Goal: Task Accomplishment & Management: Use online tool/utility

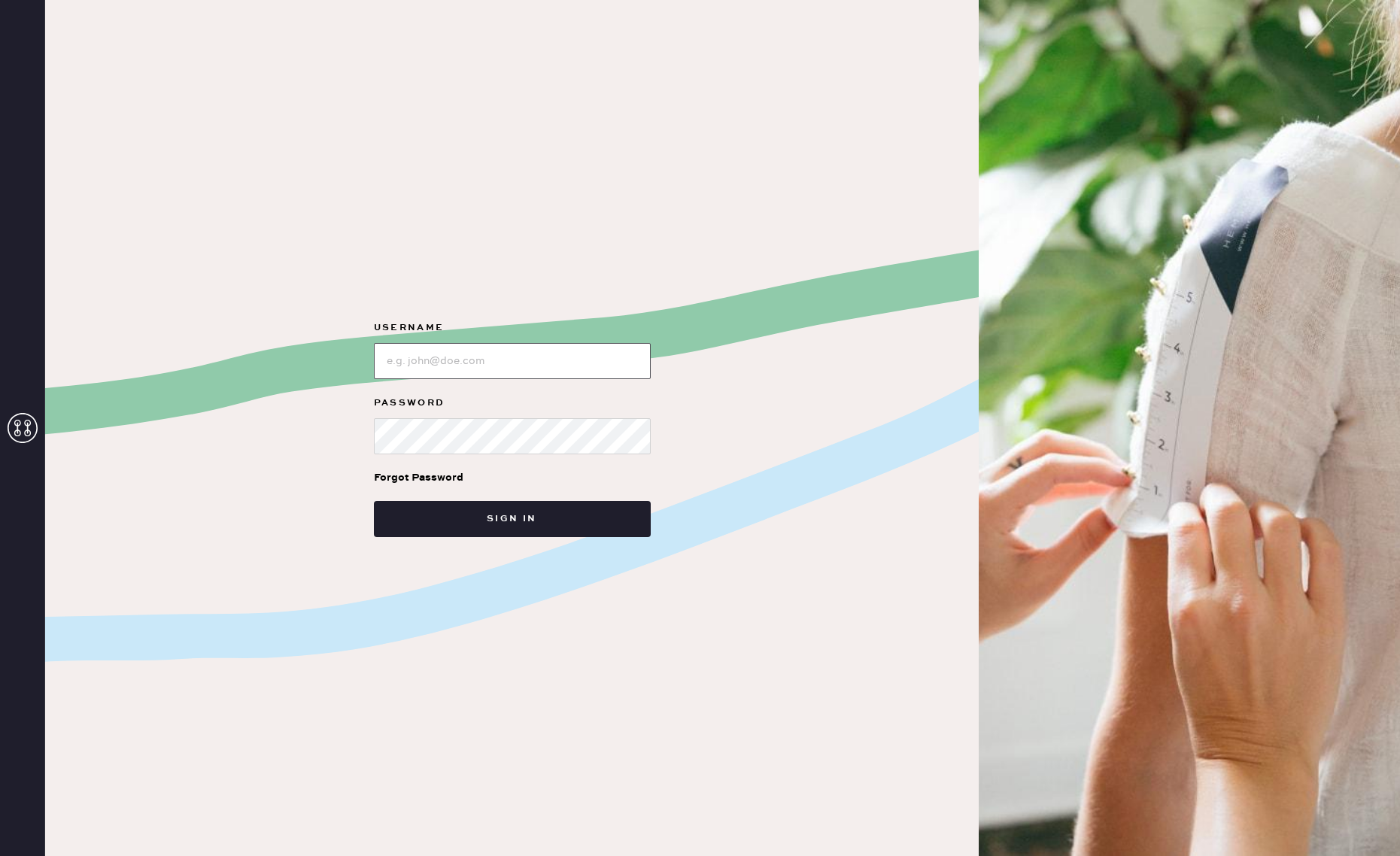
click at [609, 360] on input "loginName" at bounding box center [512, 361] width 277 height 36
type input "reformationchestnuthill"
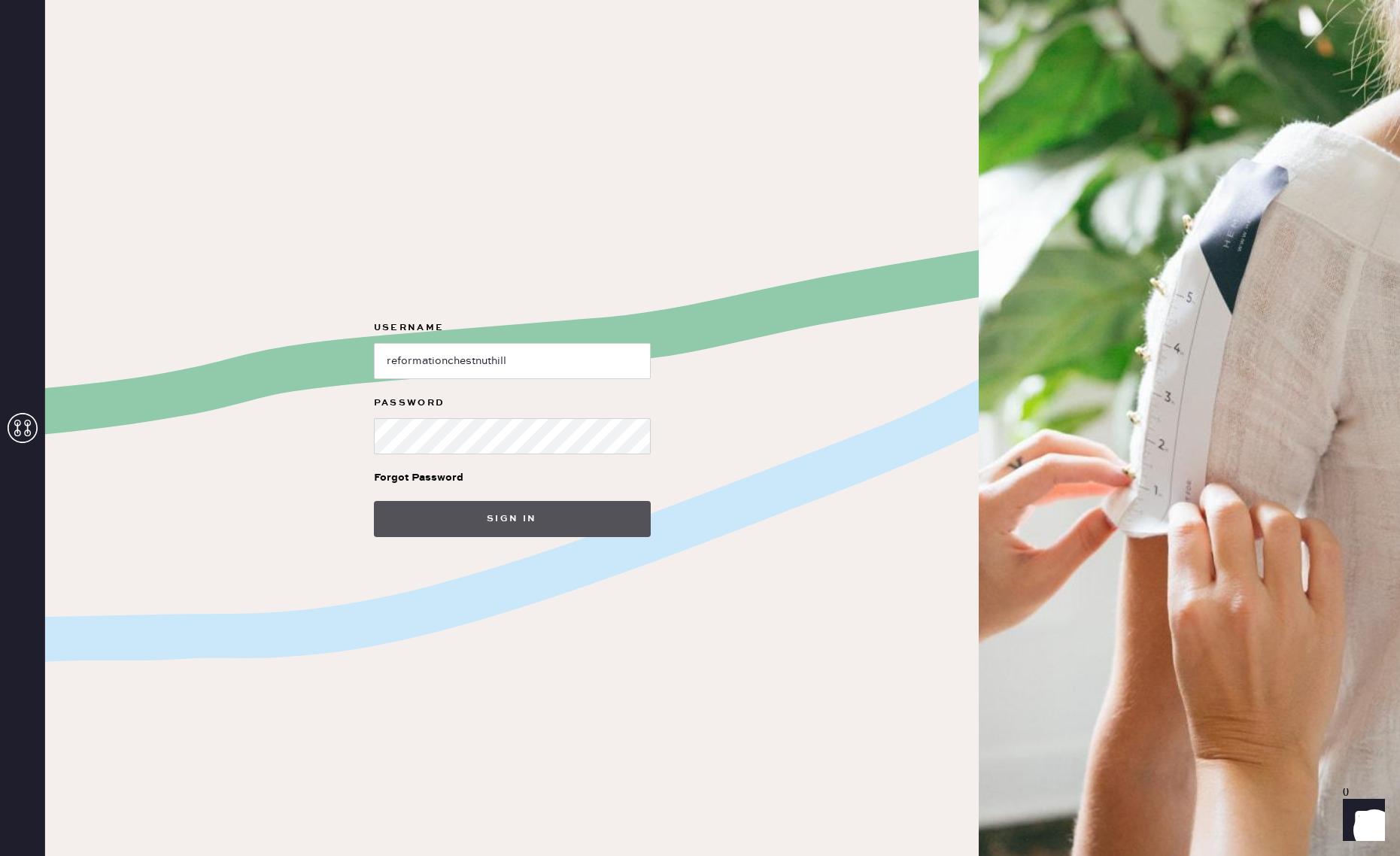
click at [500, 524] on button "Sign in" at bounding box center [512, 519] width 277 height 36
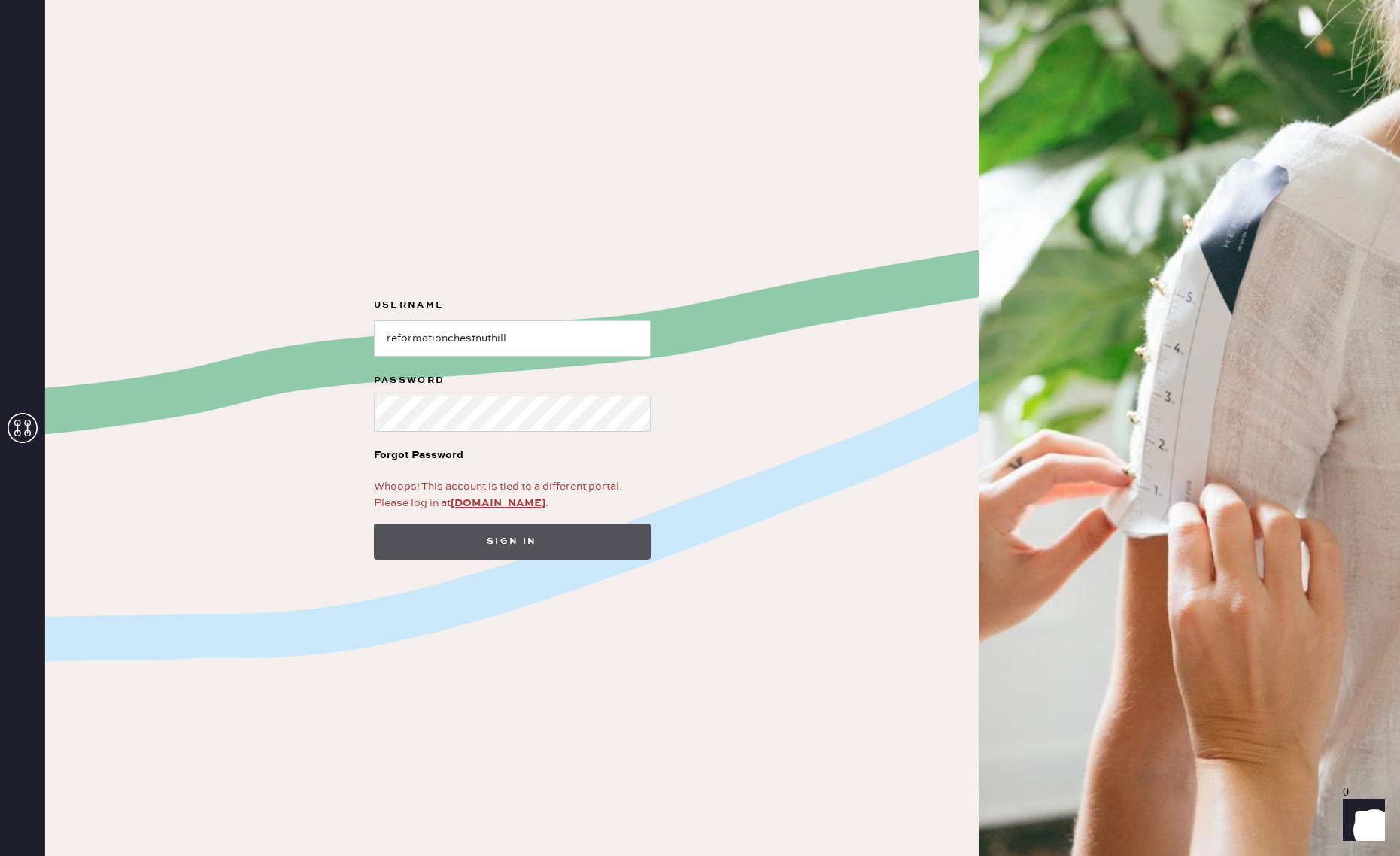
click at [428, 555] on button "Sign in" at bounding box center [512, 542] width 277 height 36
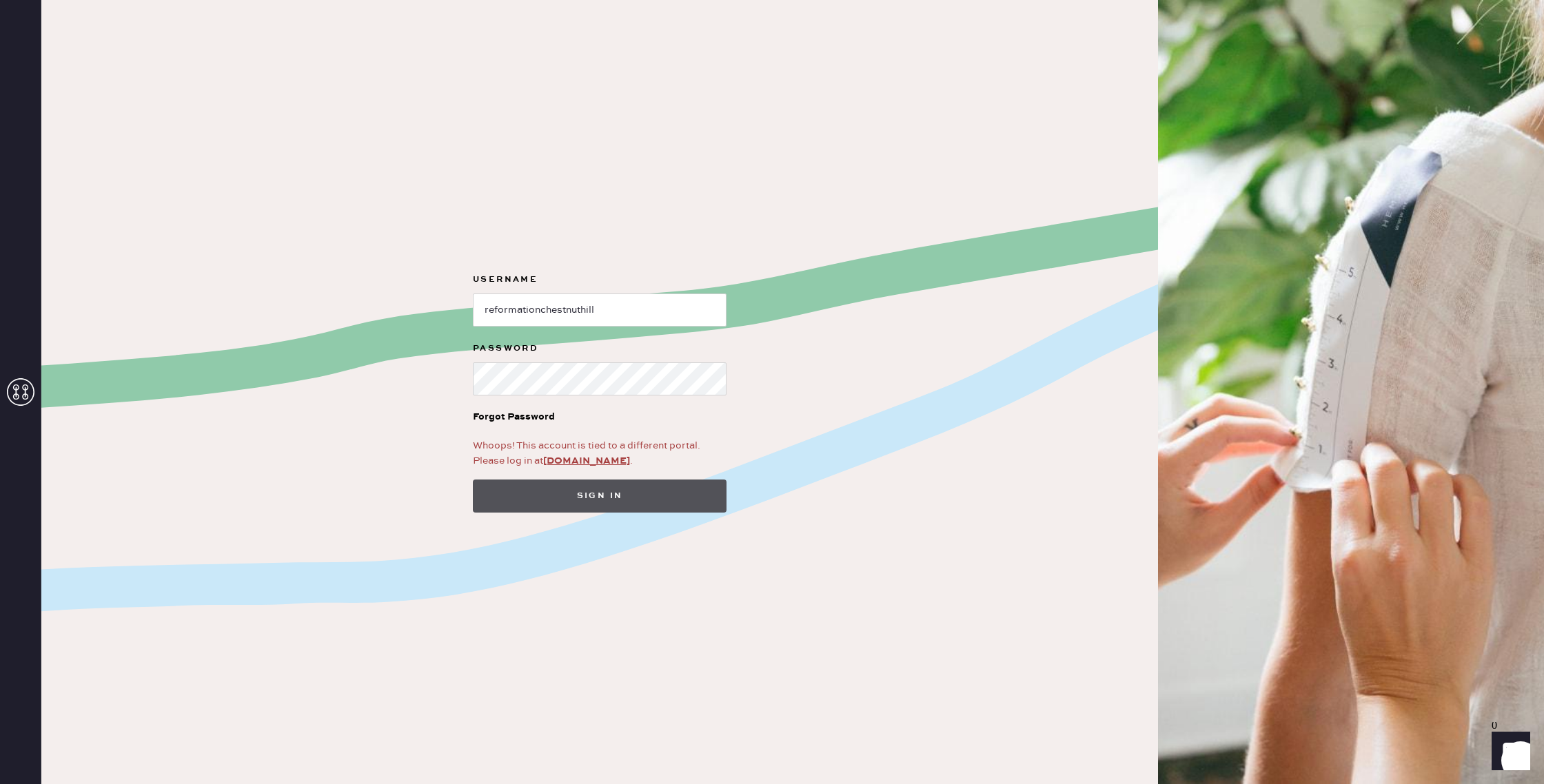
click at [650, 508] on button "Sign in" at bounding box center [600, 496] width 253 height 33
click at [591, 461] on link "app.hemster.co" at bounding box center [586, 461] width 87 height 12
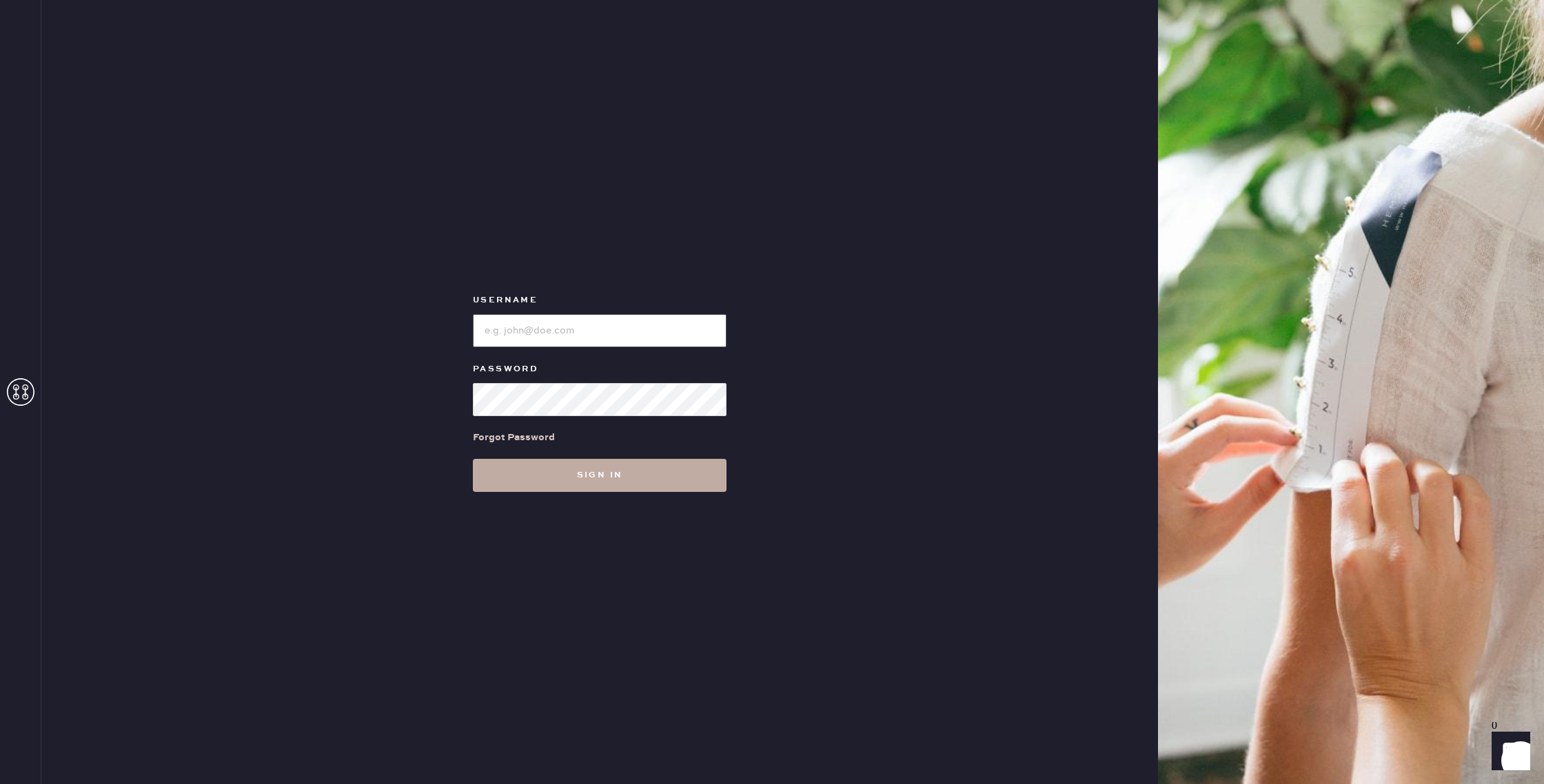
type input "reformationchestnuthill"
click at [606, 483] on button "Sign in" at bounding box center [600, 476] width 253 height 33
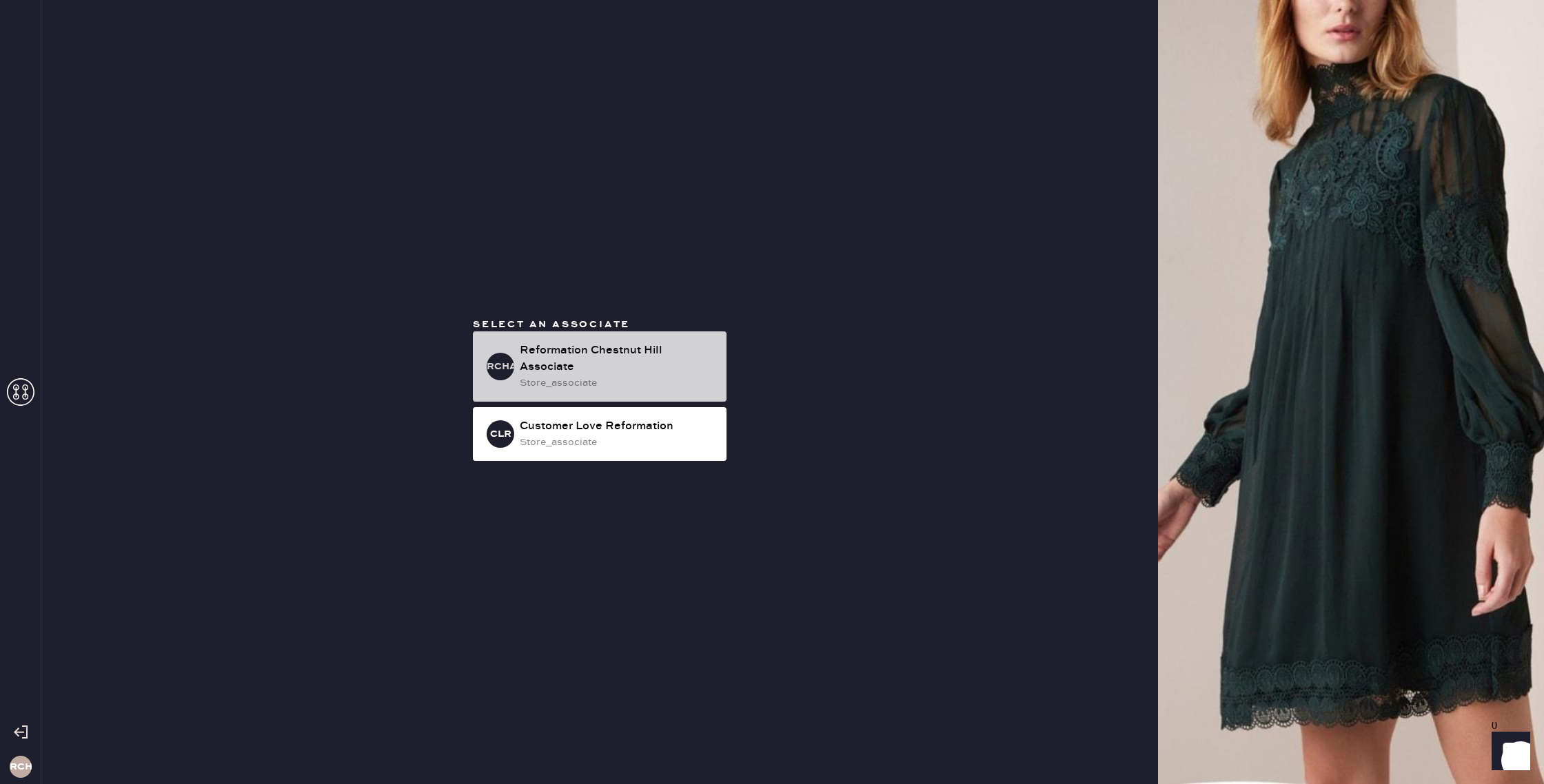
click at [569, 380] on div "store_associate" at bounding box center [618, 383] width 196 height 15
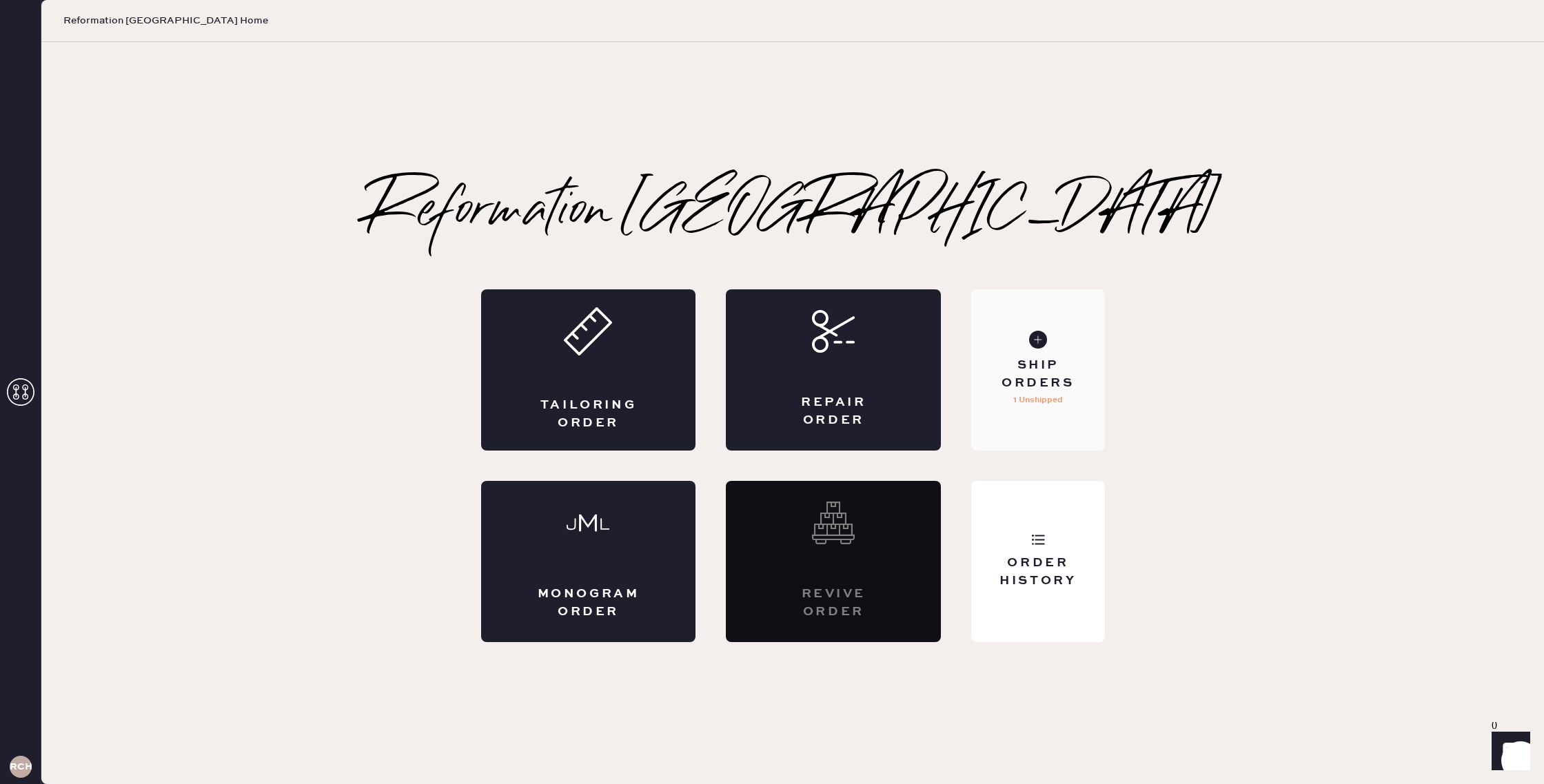
click at [1011, 428] on div "Ship Orders 1 Unshipped" at bounding box center [1038, 370] width 133 height 161
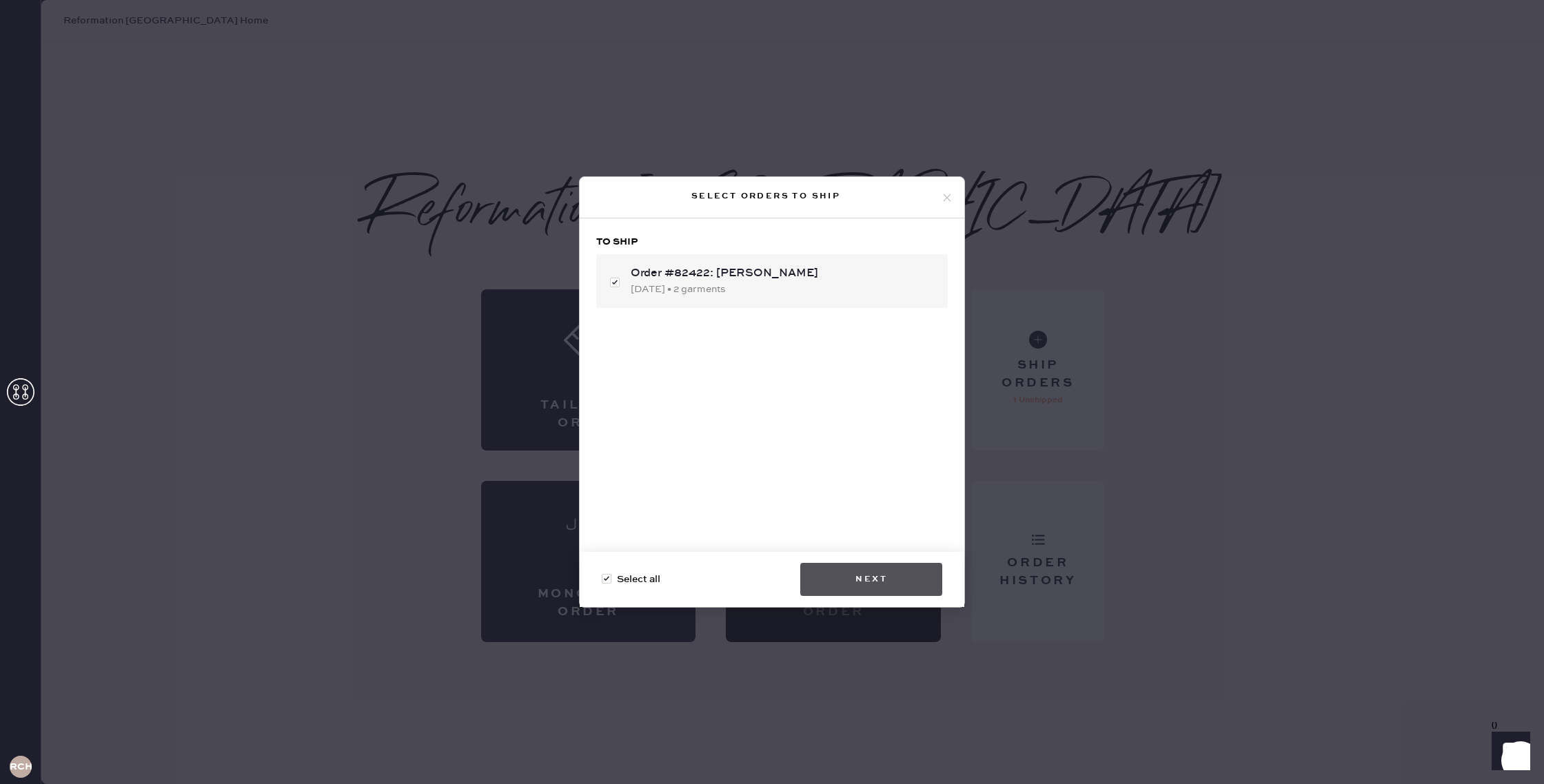
click at [818, 580] on button "Next" at bounding box center [871, 580] width 142 height 33
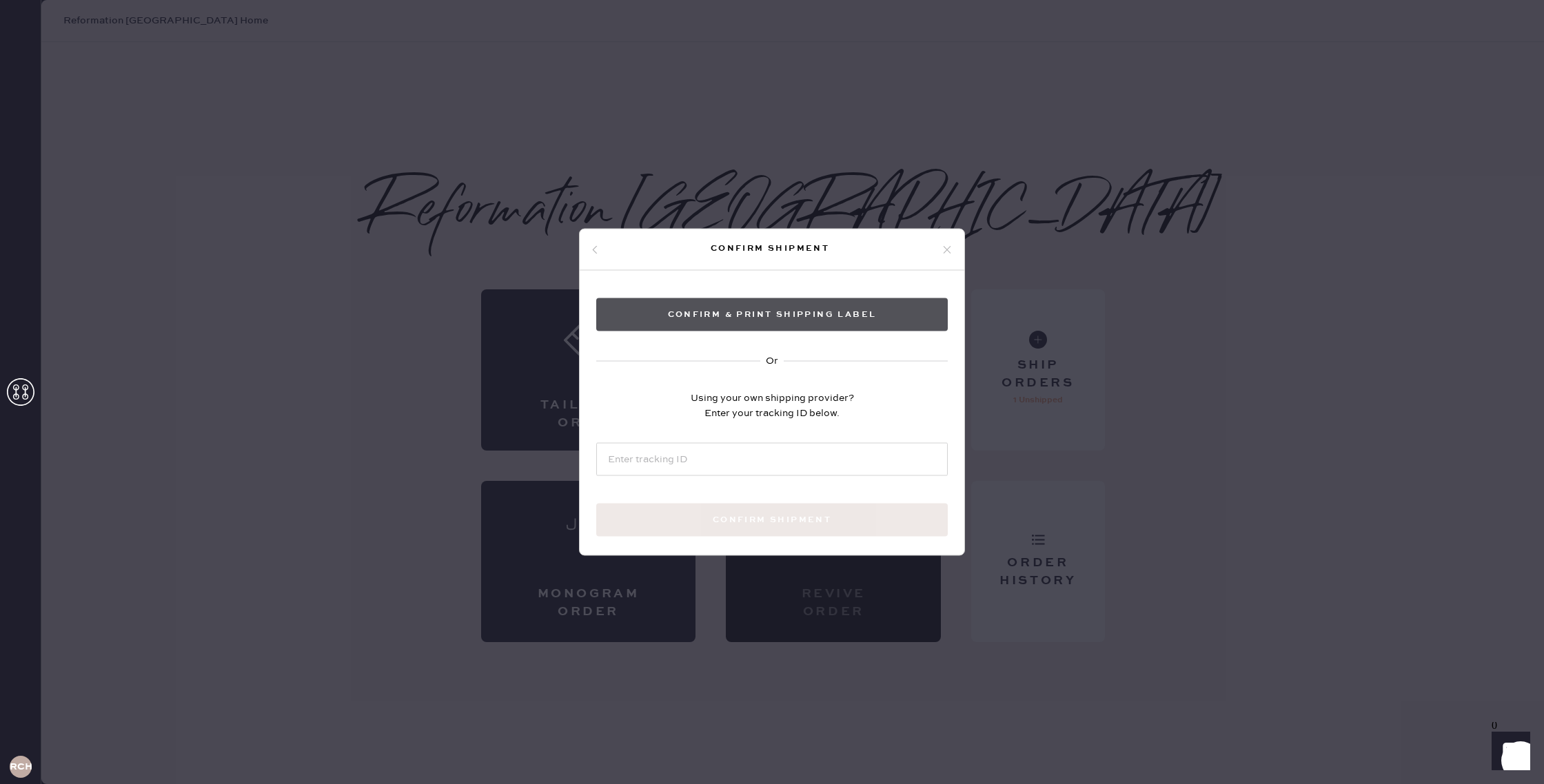
click at [744, 312] on button "Confirm & Print shipping label" at bounding box center [772, 315] width 351 height 33
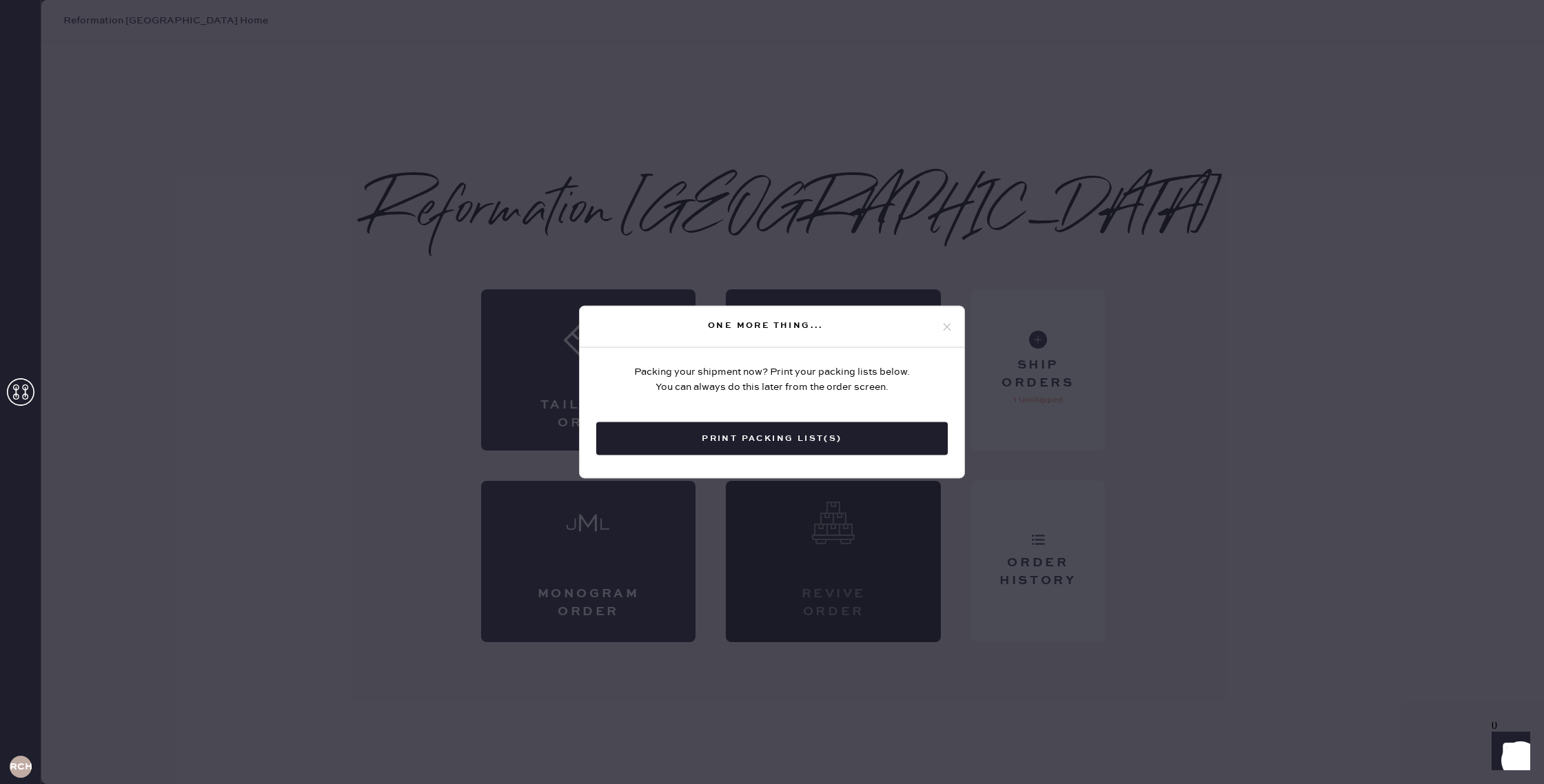
click at [859, 427] on button "Print Packing List(s)" at bounding box center [772, 439] width 351 height 33
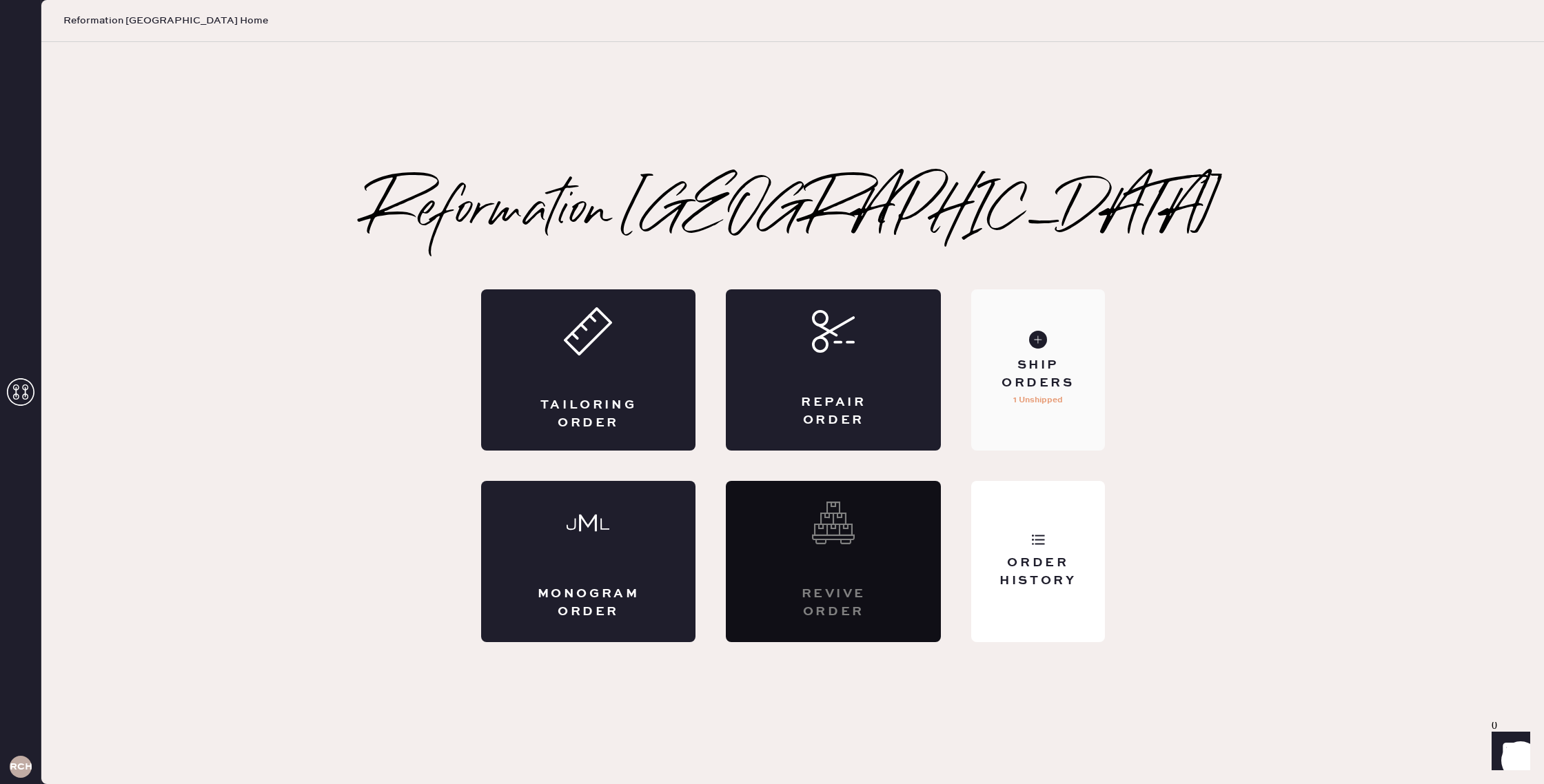
click at [1034, 427] on div "Ship Orders 1 Unshipped" at bounding box center [1038, 370] width 133 height 161
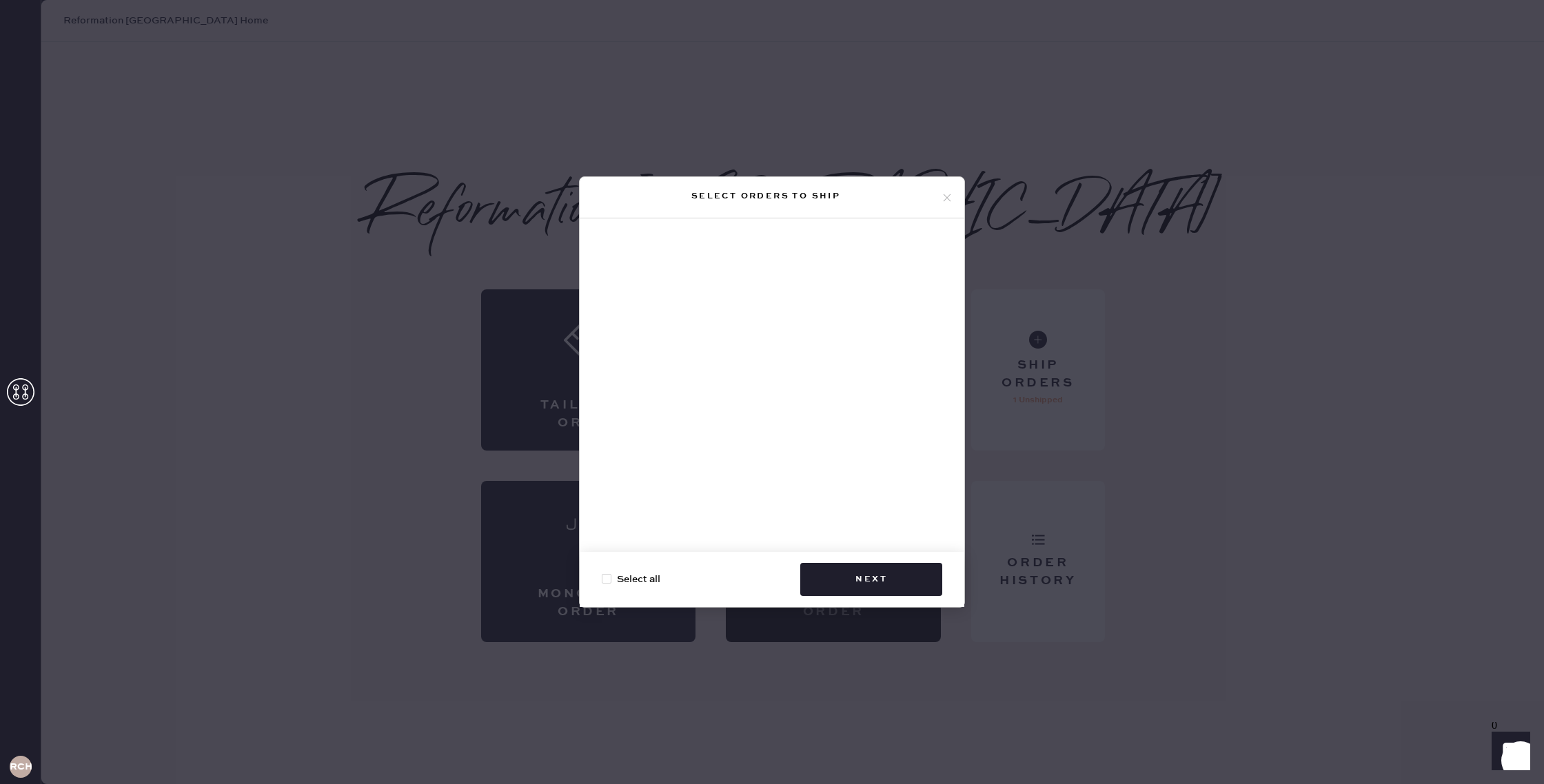
click at [760, 343] on div at bounding box center [772, 390] width 385 height 345
click at [757, 436] on div at bounding box center [772, 390] width 385 height 345
click at [621, 582] on span "Select all" at bounding box center [639, 580] width 44 height 15
click at [603, 572] on input "Select all" at bounding box center [602, 572] width 1 height 1
click at [605, 581] on div at bounding box center [606, 578] width 10 height 10
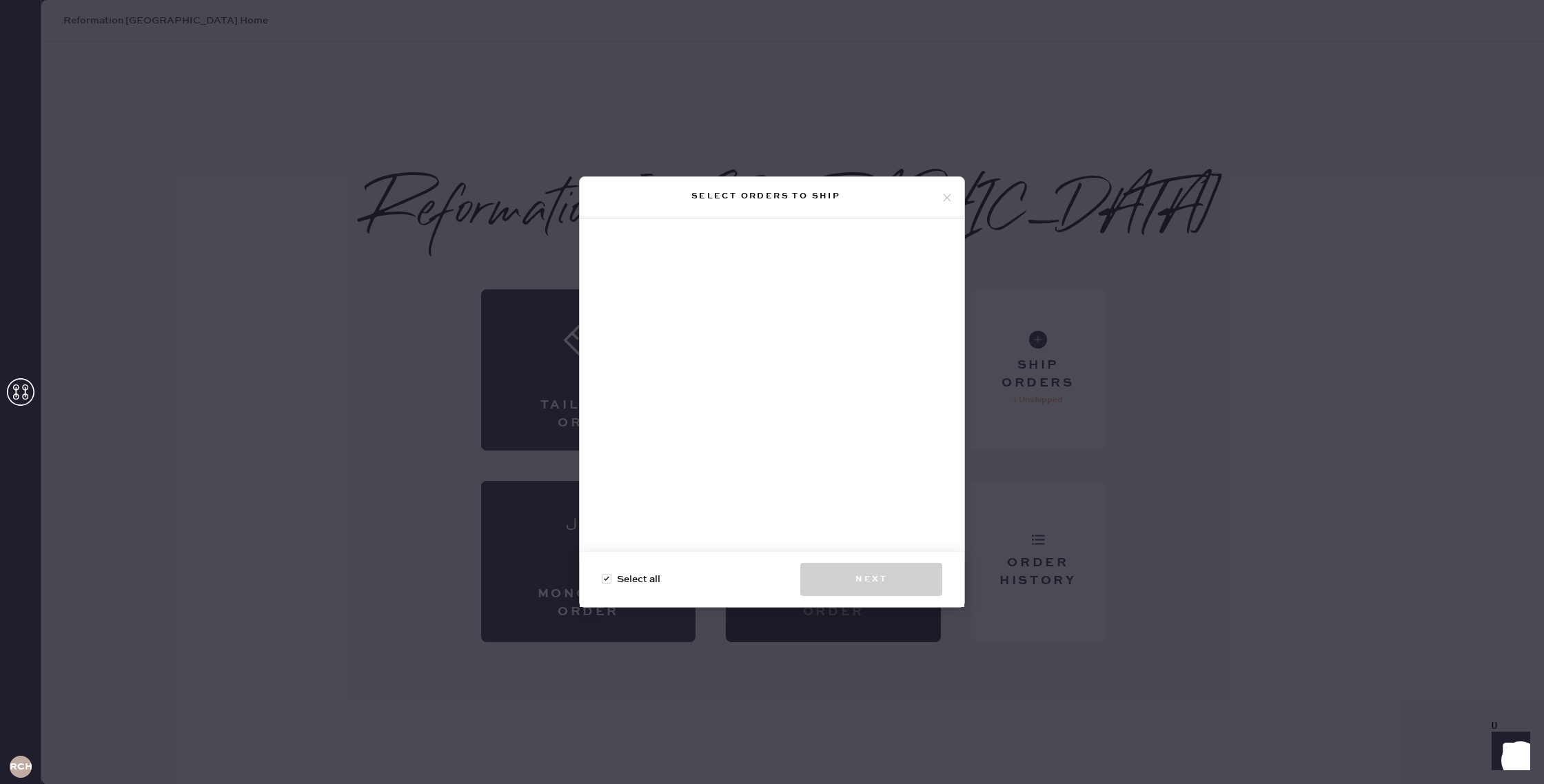
click at [603, 572] on input "Select all" at bounding box center [602, 572] width 1 height 1
click at [608, 581] on div at bounding box center [606, 578] width 10 height 10
click at [603, 572] on input "Select all" at bounding box center [602, 572] width 1 height 1
checkbox input "true"
click at [946, 203] on icon at bounding box center [947, 198] width 12 height 12
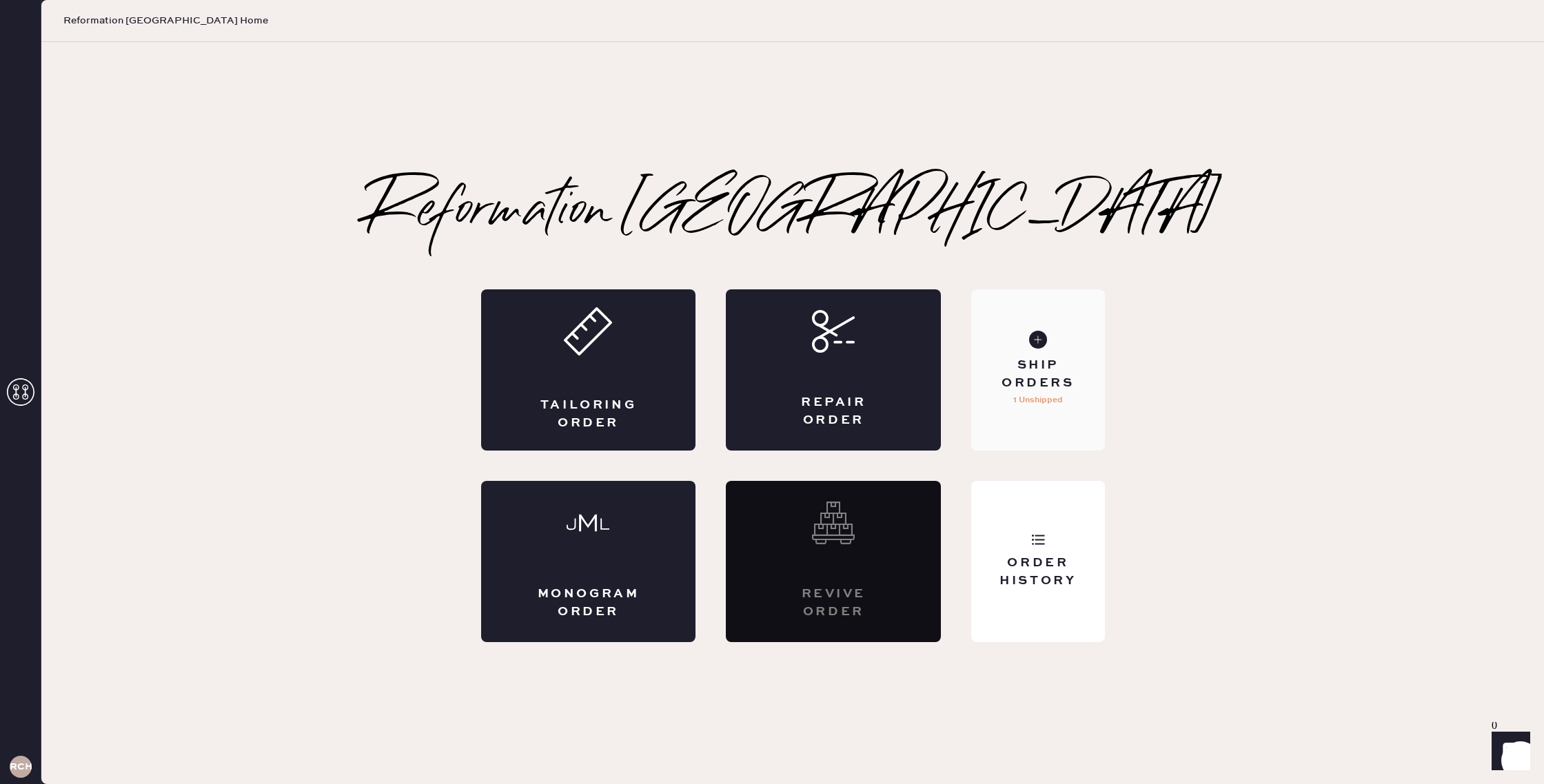
click at [1045, 372] on div "Ship Orders" at bounding box center [1037, 374] width 111 height 35
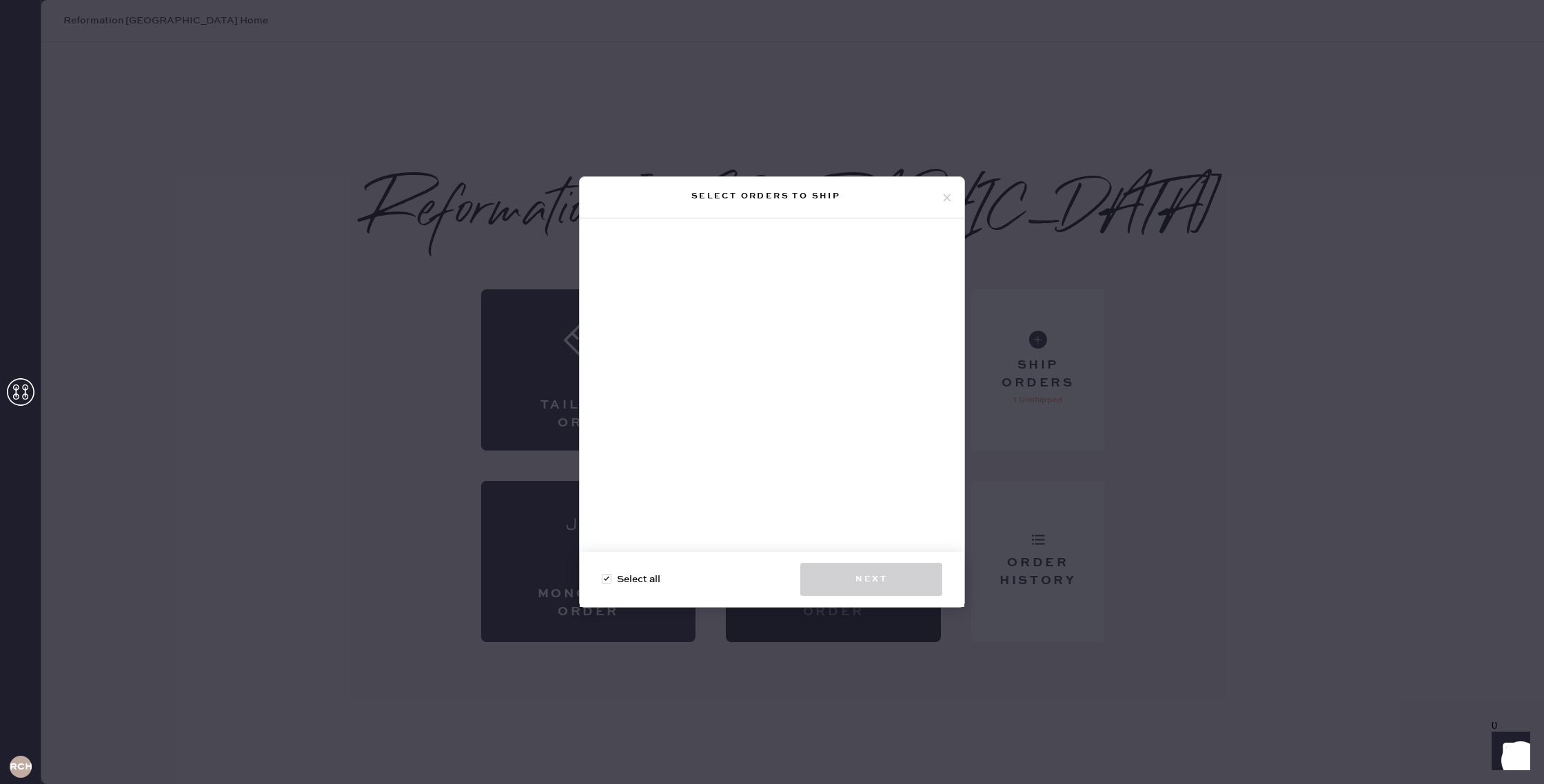
click at [603, 582] on div at bounding box center [606, 578] width 10 height 10
click at [603, 572] on input "Select all" at bounding box center [602, 572] width 1 height 1
click at [606, 580] on div at bounding box center [606, 578] width 10 height 10
click at [603, 572] on input "Select all" at bounding box center [602, 572] width 1 height 1
drag, startPoint x: 661, startPoint y: 576, endPoint x: 639, endPoint y: 587, distance: 24.6
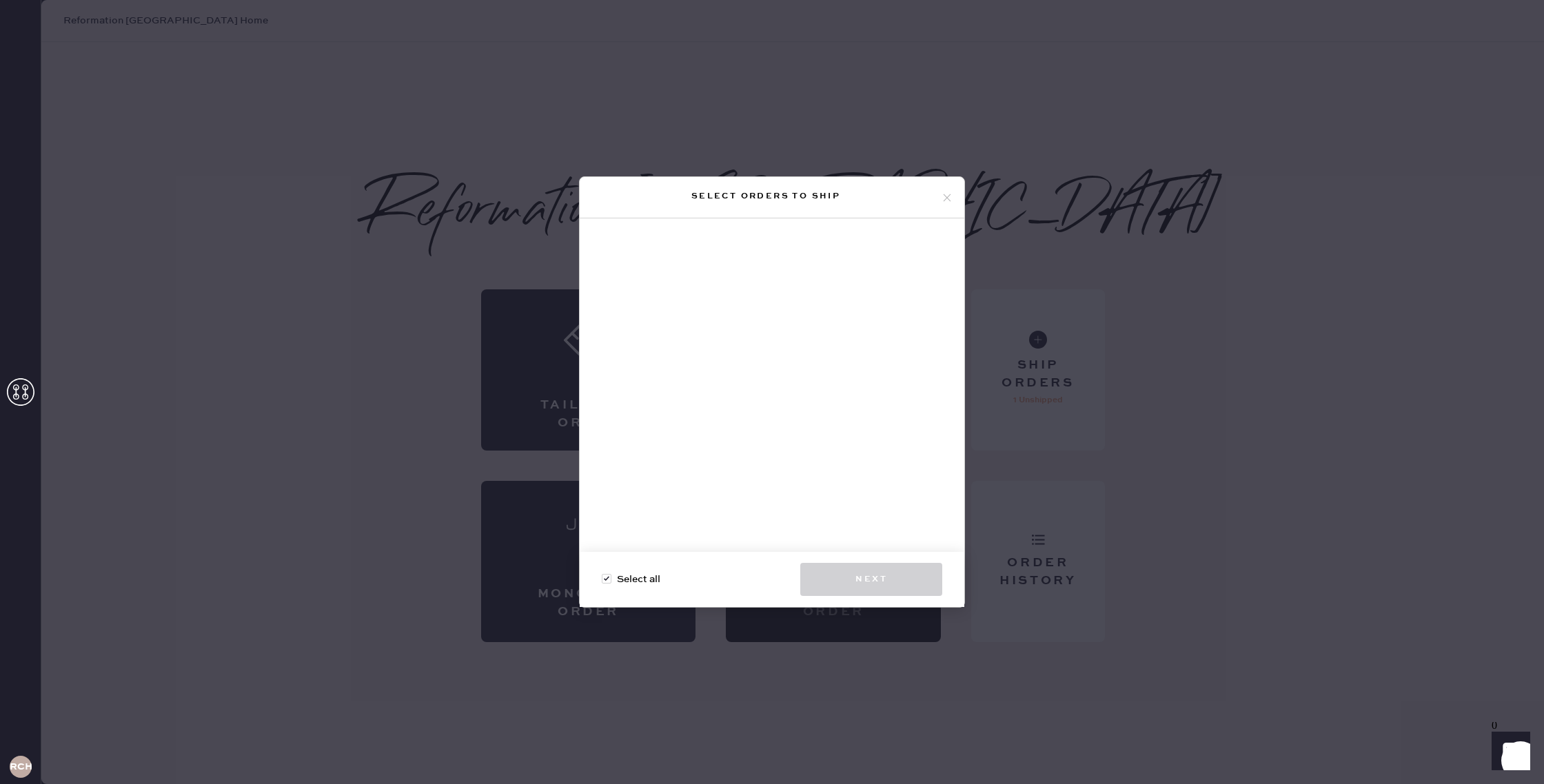
click at [661, 575] on span "Select all" at bounding box center [639, 580] width 44 height 15
click at [603, 572] on input "Select all" at bounding box center [602, 572] width 1 height 1
click at [607, 581] on div at bounding box center [606, 578] width 10 height 10
click at [603, 572] on input "Select all" at bounding box center [602, 572] width 1 height 1
checkbox input "true"
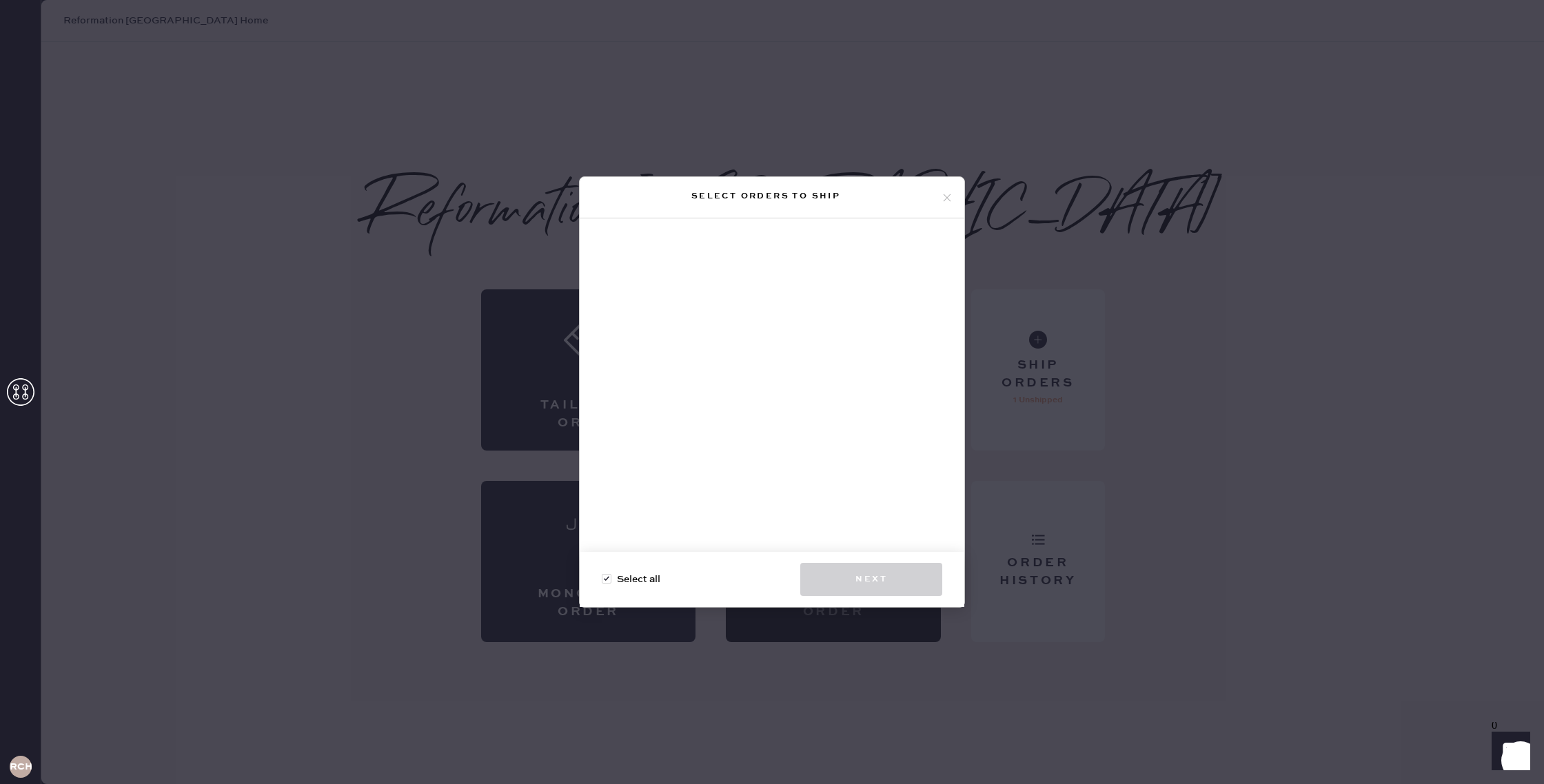
click at [941, 200] on icon at bounding box center [947, 198] width 12 height 12
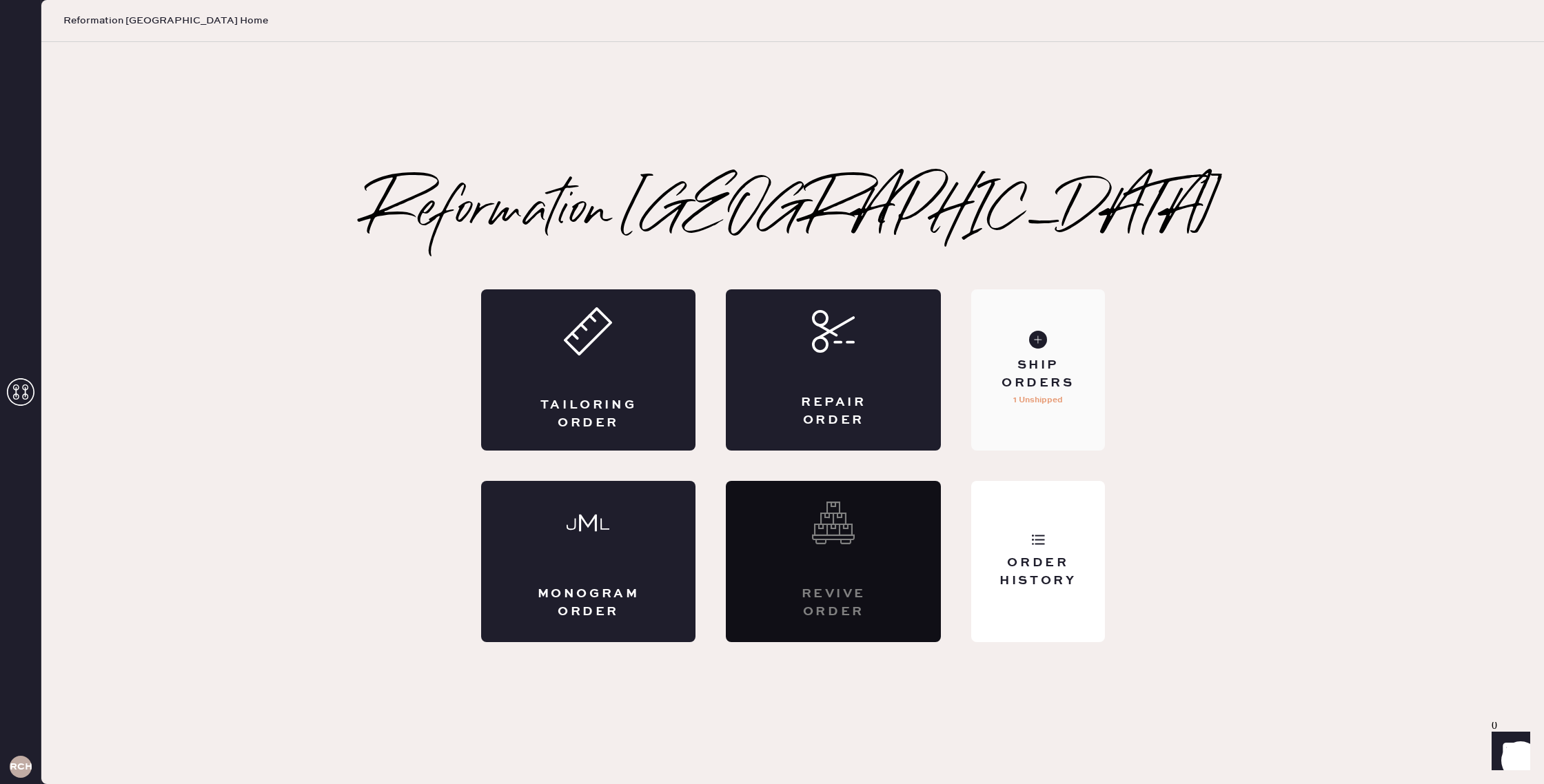
click at [1021, 369] on div "Ship Orders" at bounding box center [1037, 374] width 111 height 35
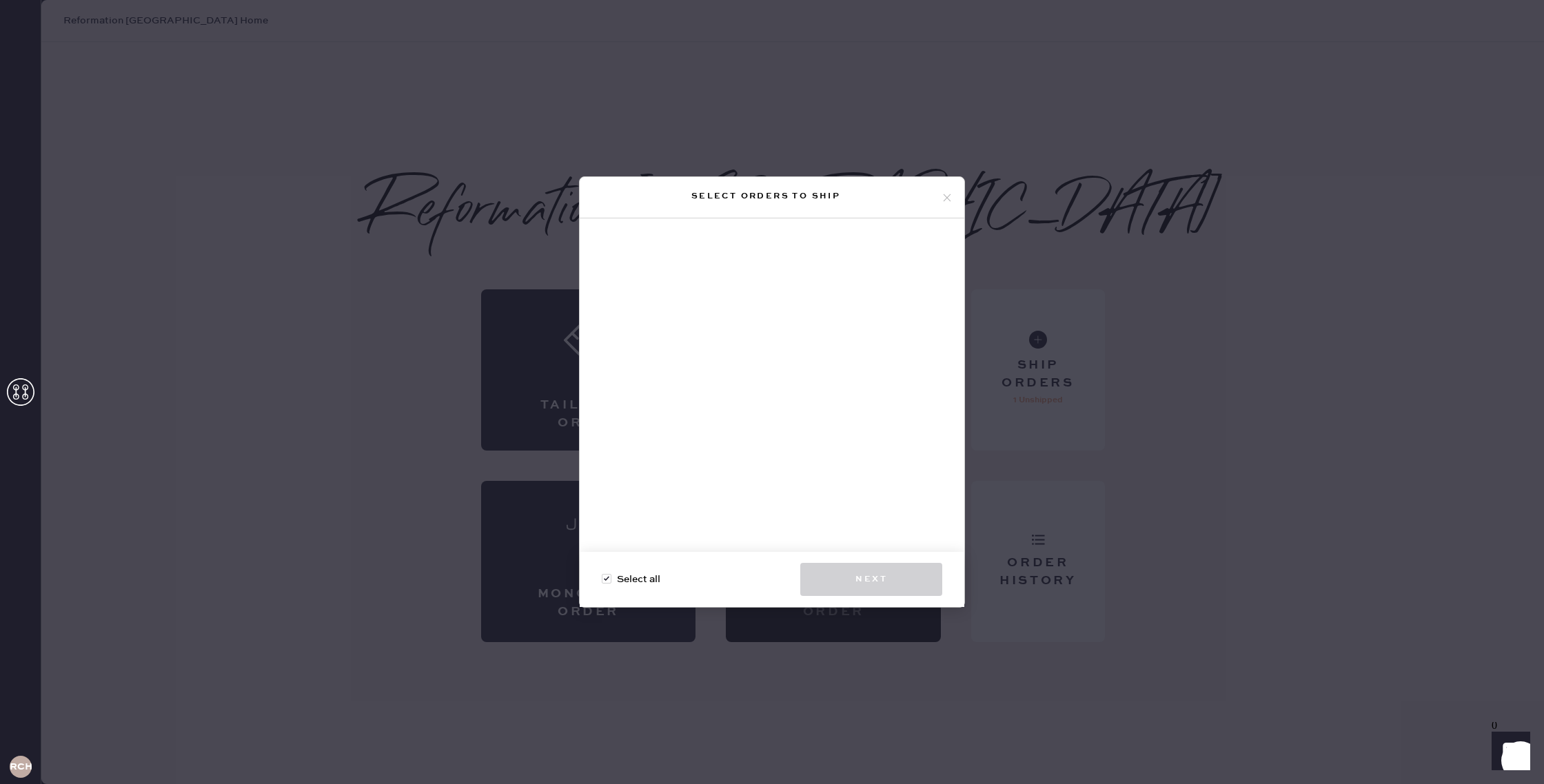
drag, startPoint x: 628, startPoint y: 580, endPoint x: 630, endPoint y: 565, distance: 15.1
click at [628, 580] on span "Select all" at bounding box center [639, 580] width 44 height 15
click at [603, 572] on input "Select all" at bounding box center [602, 572] width 1 height 1
checkbox input "true"
click at [951, 204] on div "Select orders to ship" at bounding box center [772, 198] width 385 height 41
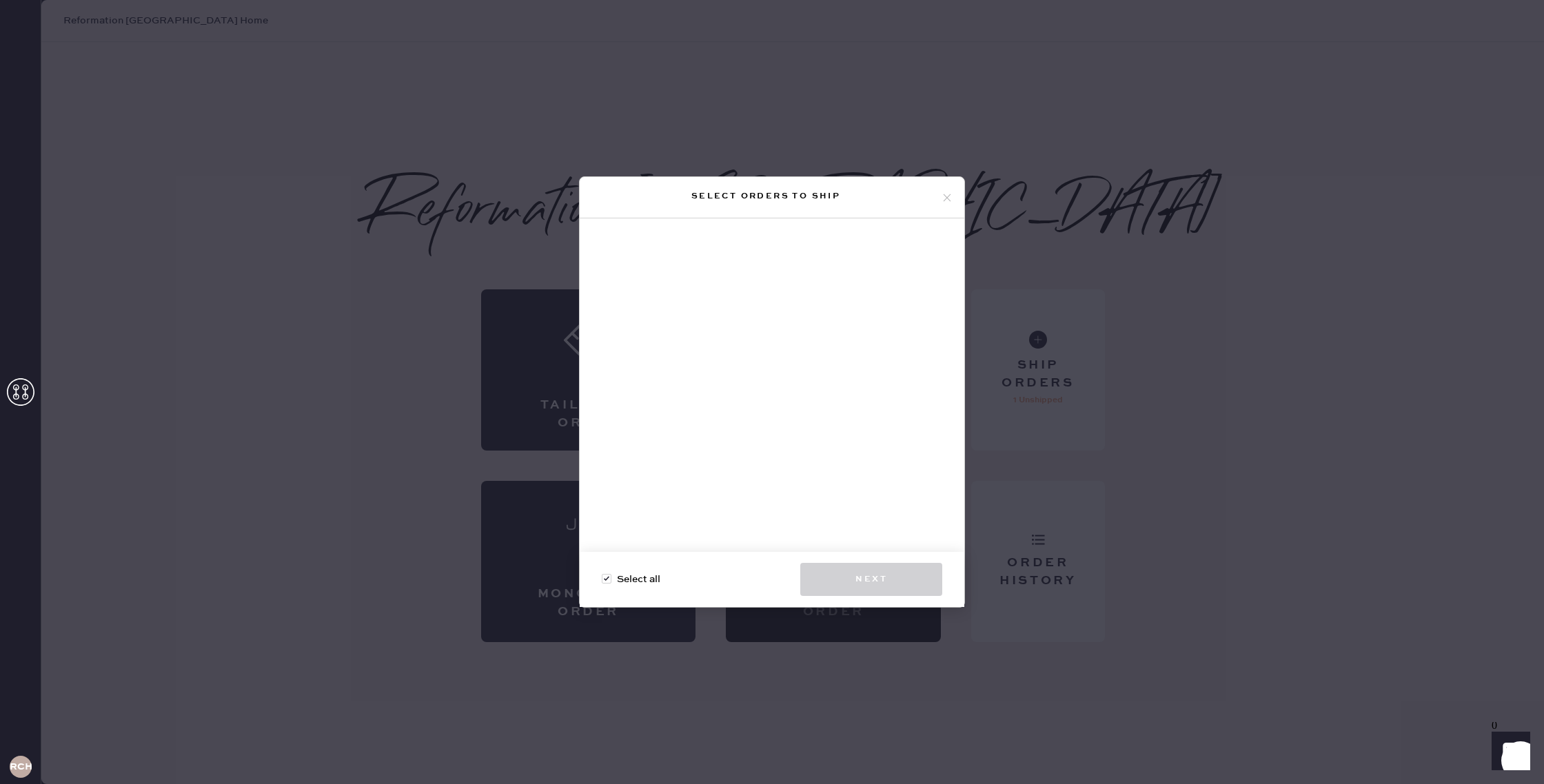
click at [951, 200] on icon at bounding box center [947, 198] width 12 height 12
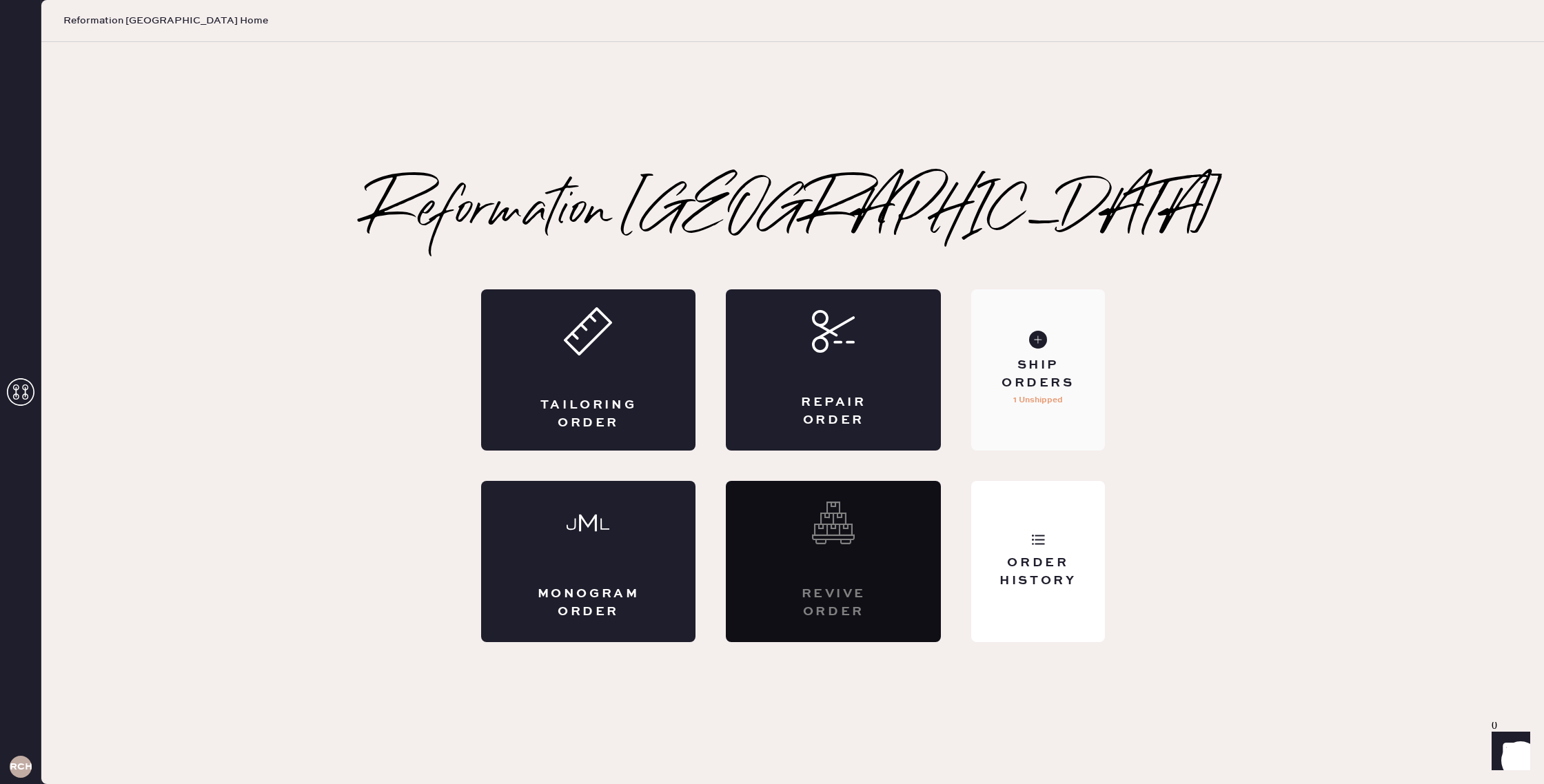
click at [1055, 358] on div "Ship Orders" at bounding box center [1037, 374] width 111 height 35
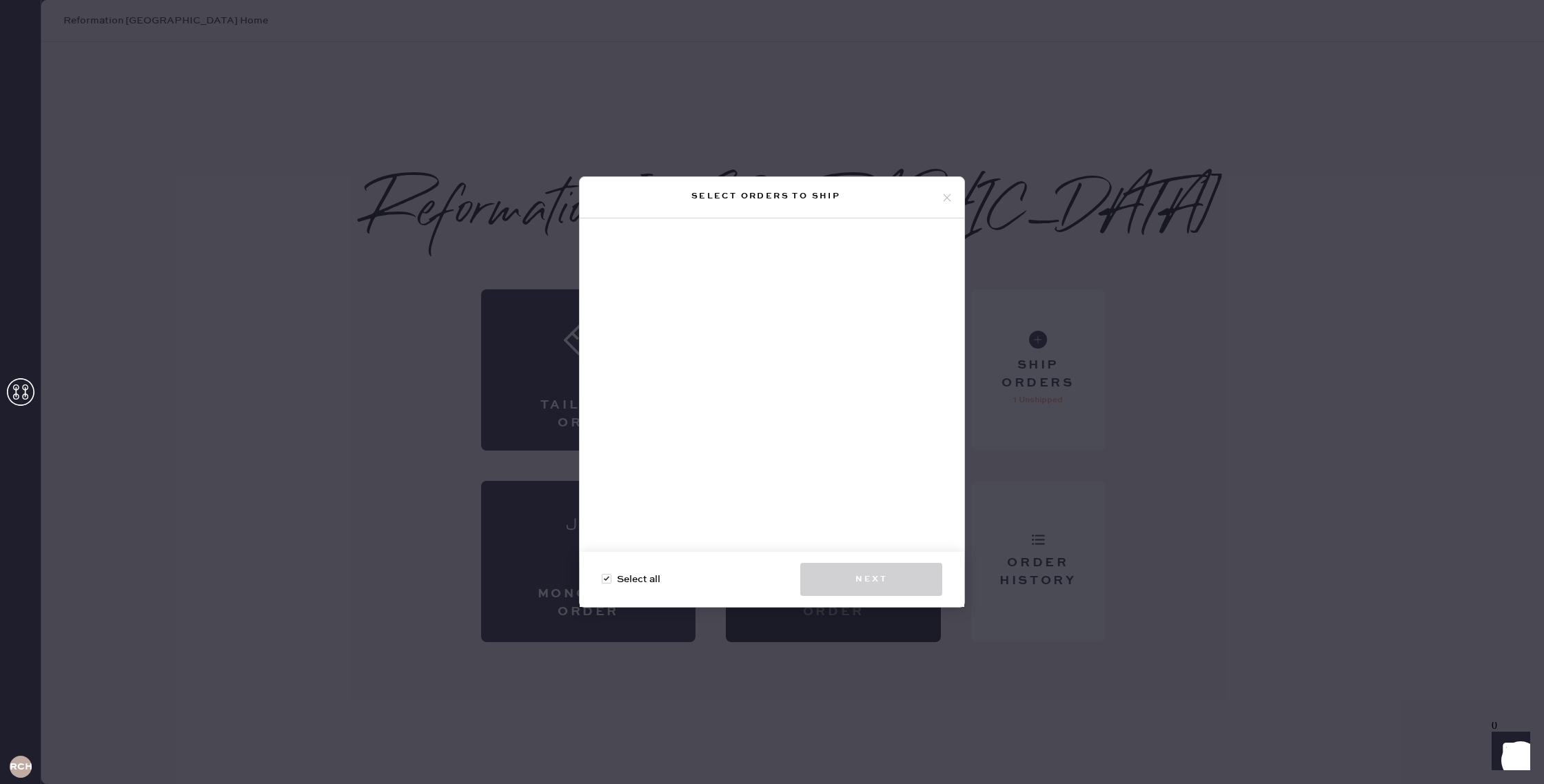
click at [947, 193] on icon at bounding box center [947, 198] width 12 height 12
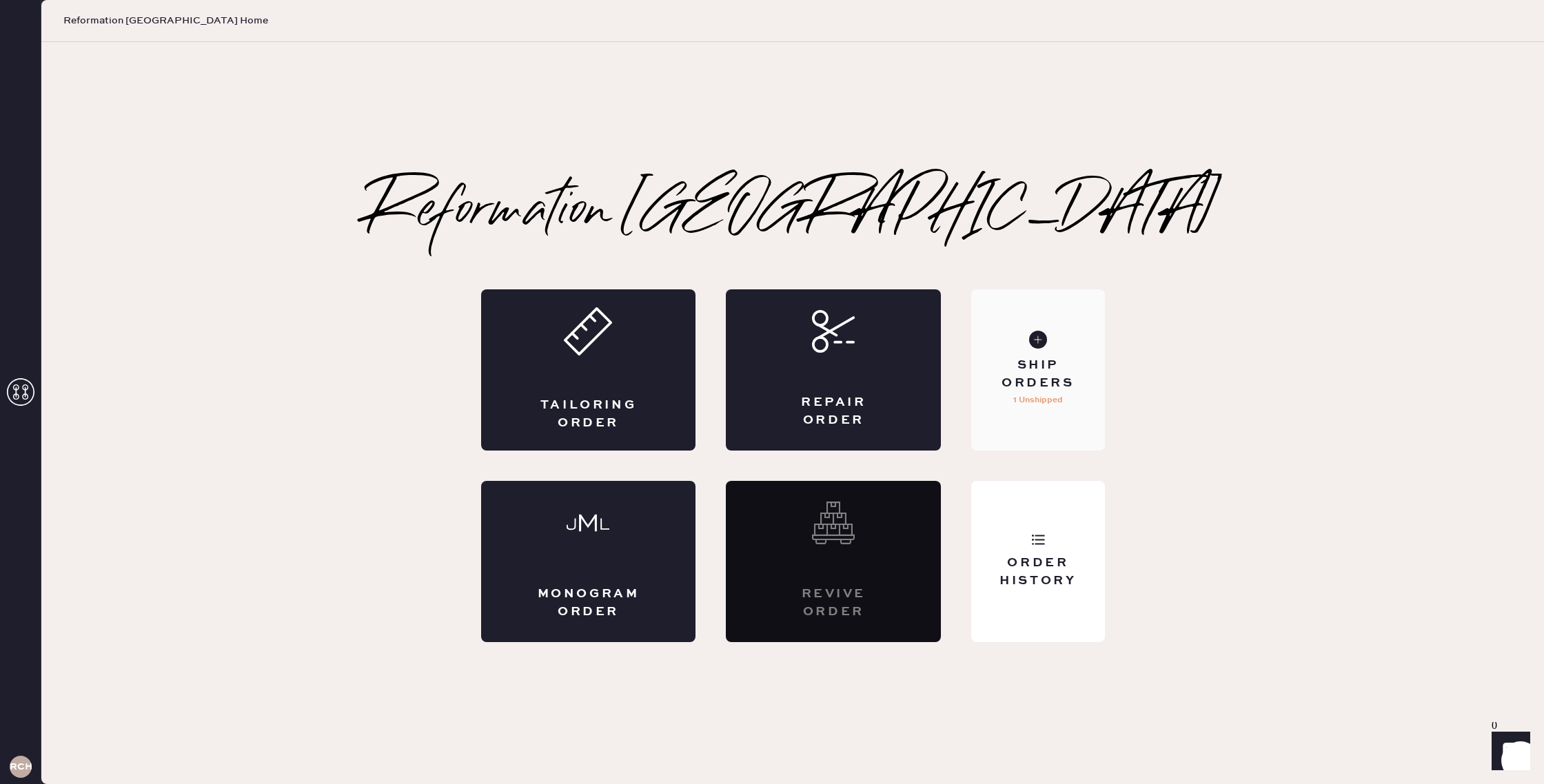
click at [1032, 364] on div "Ship Orders" at bounding box center [1037, 374] width 111 height 35
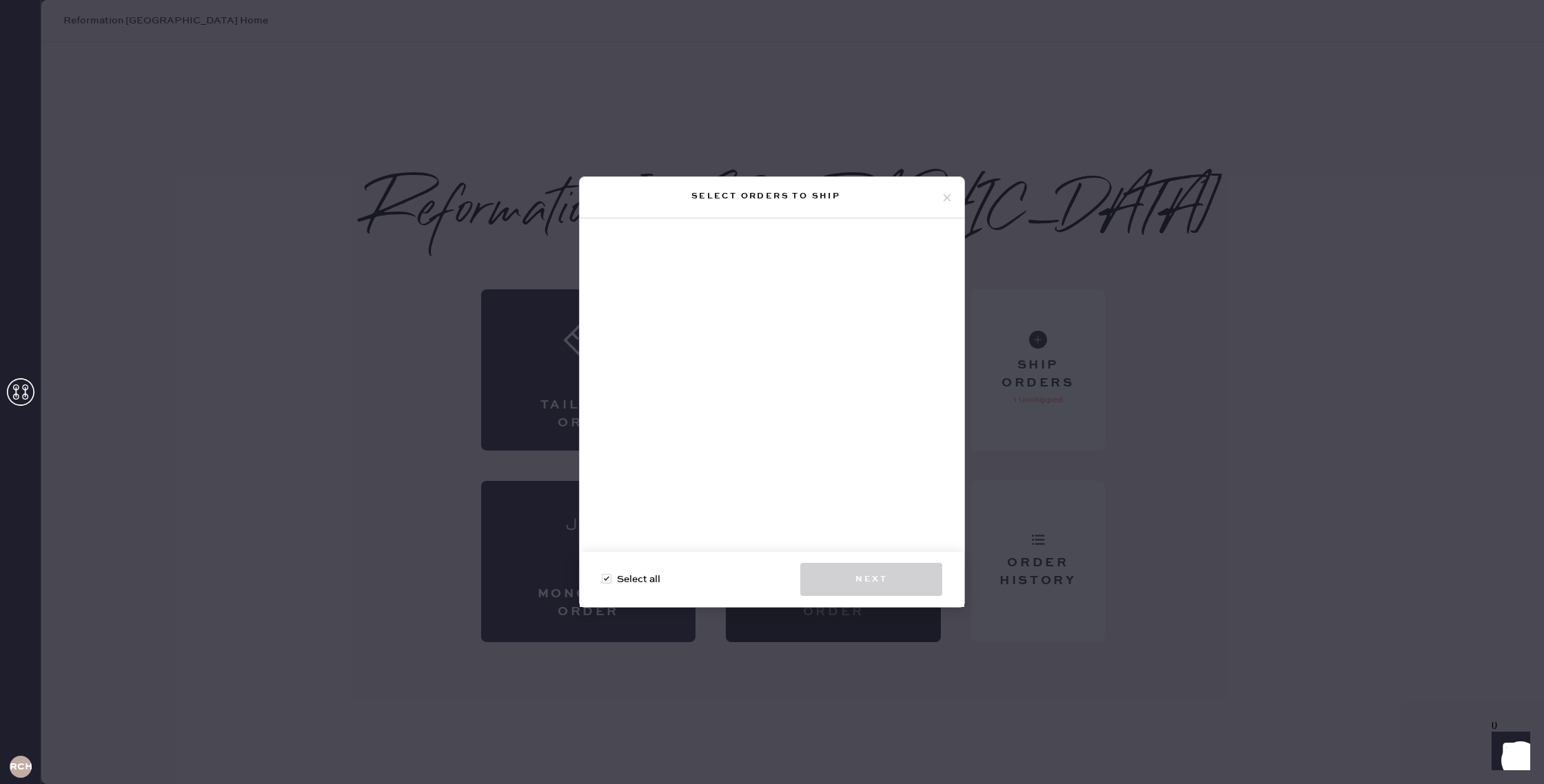
click at [947, 196] on icon at bounding box center [947, 198] width 12 height 12
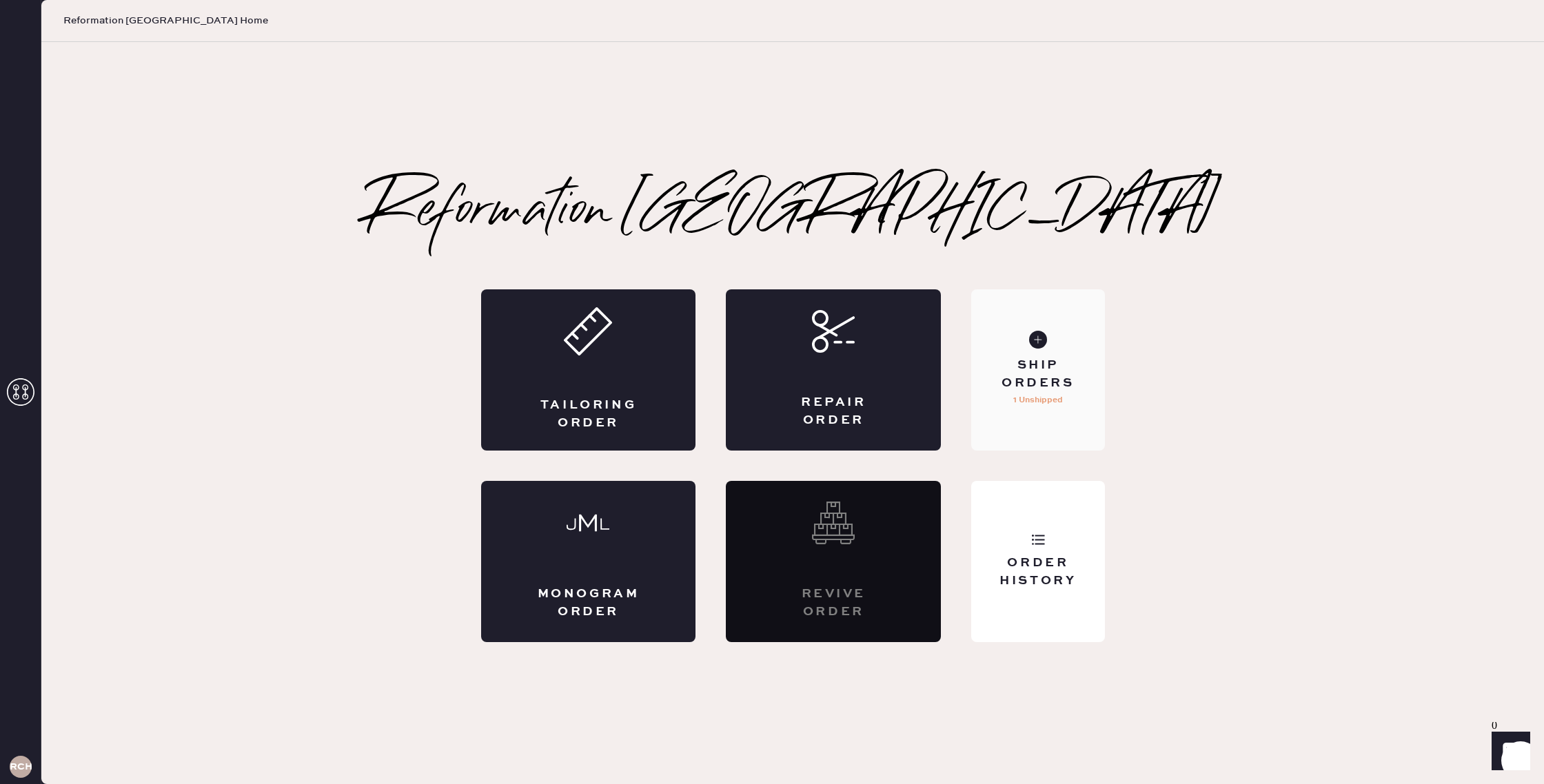
click at [1027, 347] on div "Ship Orders 1 Unshipped" at bounding box center [1038, 370] width 133 height 161
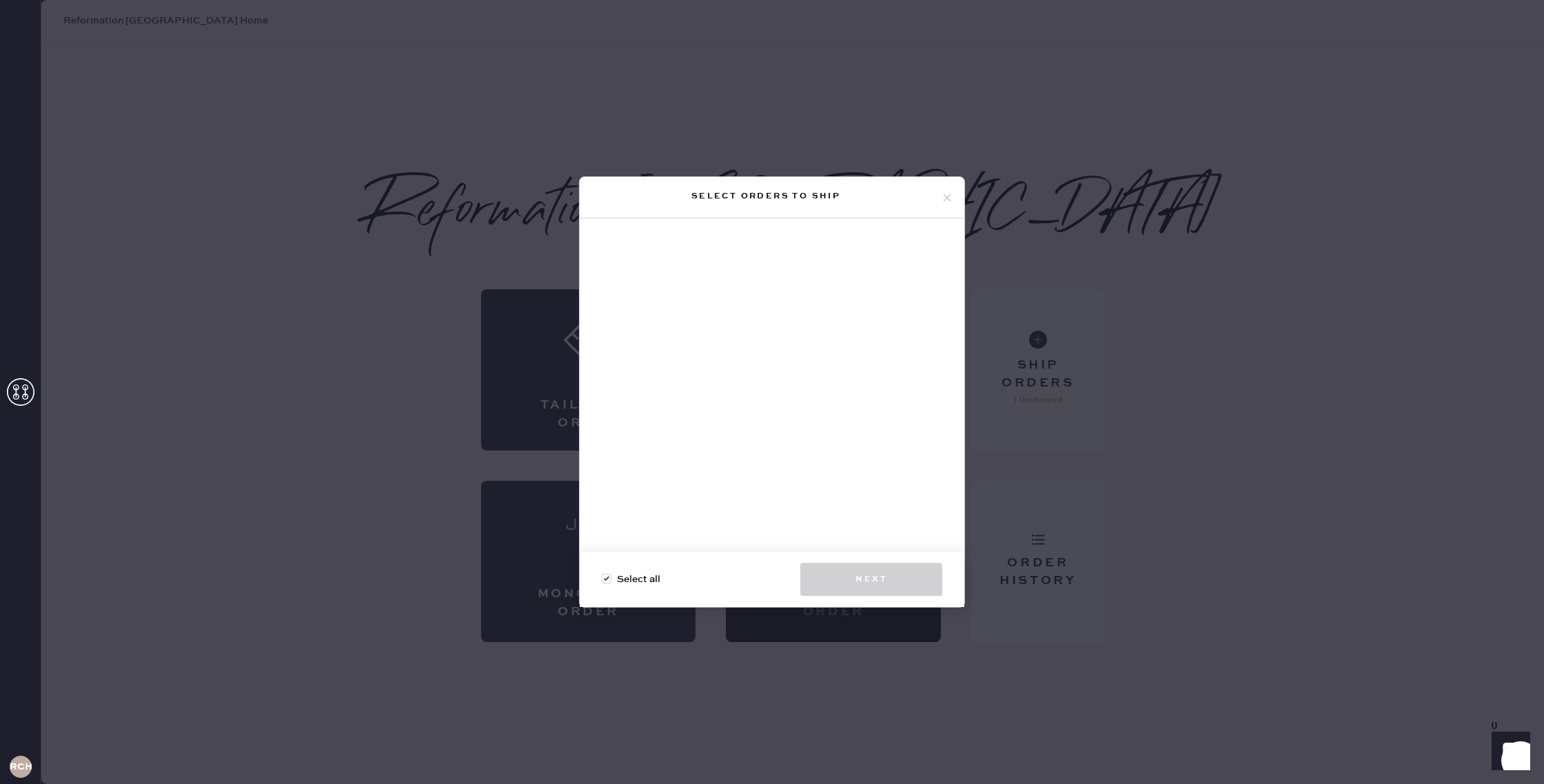
click at [606, 581] on div at bounding box center [606, 578] width 10 height 10
click at [603, 572] on input "Select all" at bounding box center [602, 572] width 1 height 1
drag, startPoint x: 608, startPoint y: 580, endPoint x: 662, endPoint y: 565, distance: 56.0
click at [608, 580] on div at bounding box center [606, 578] width 10 height 10
click at [603, 572] on input "Select all" at bounding box center [602, 572] width 1 height 1
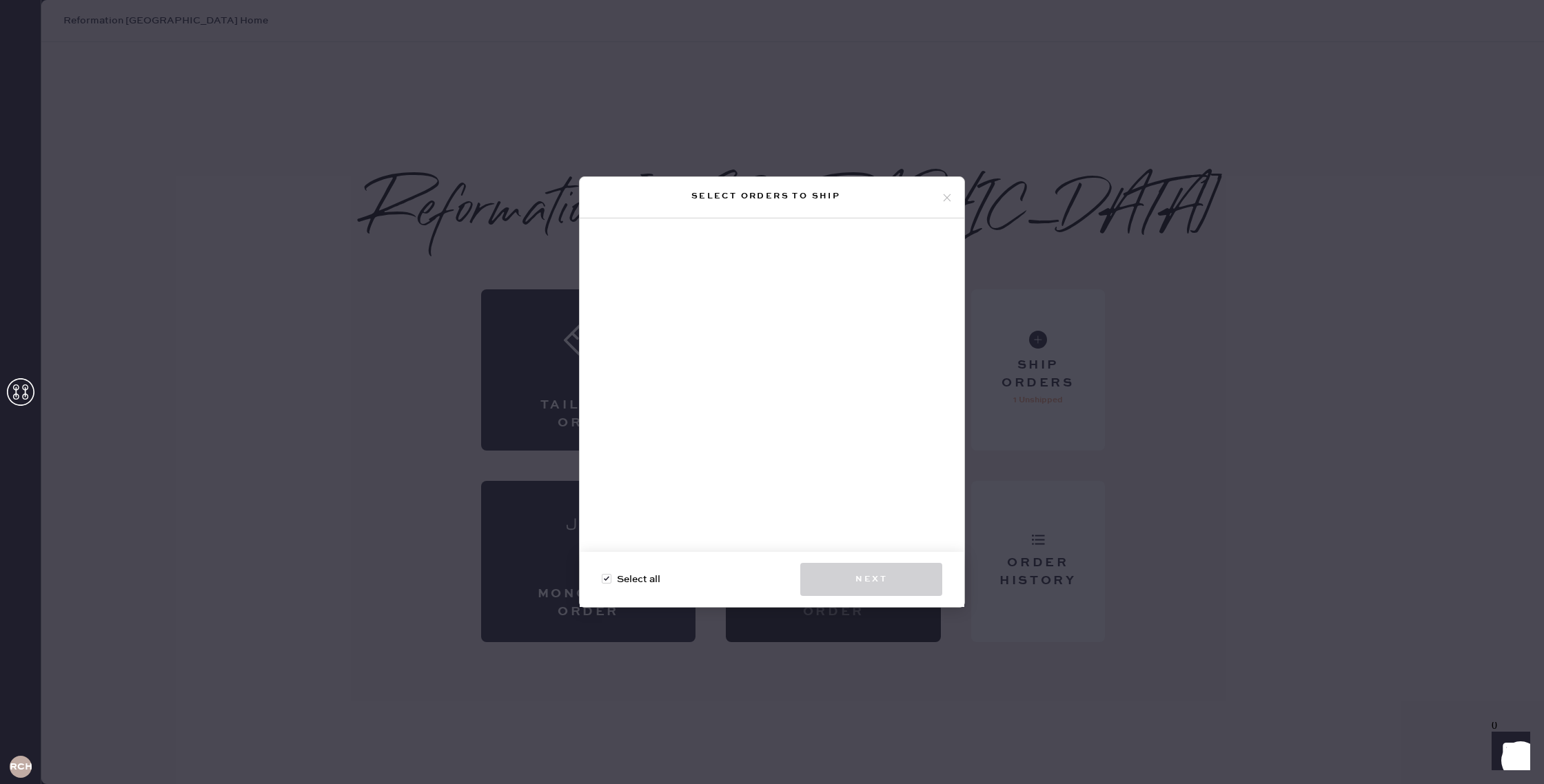
checkbox input "true"
click at [948, 199] on icon at bounding box center [947, 198] width 12 height 12
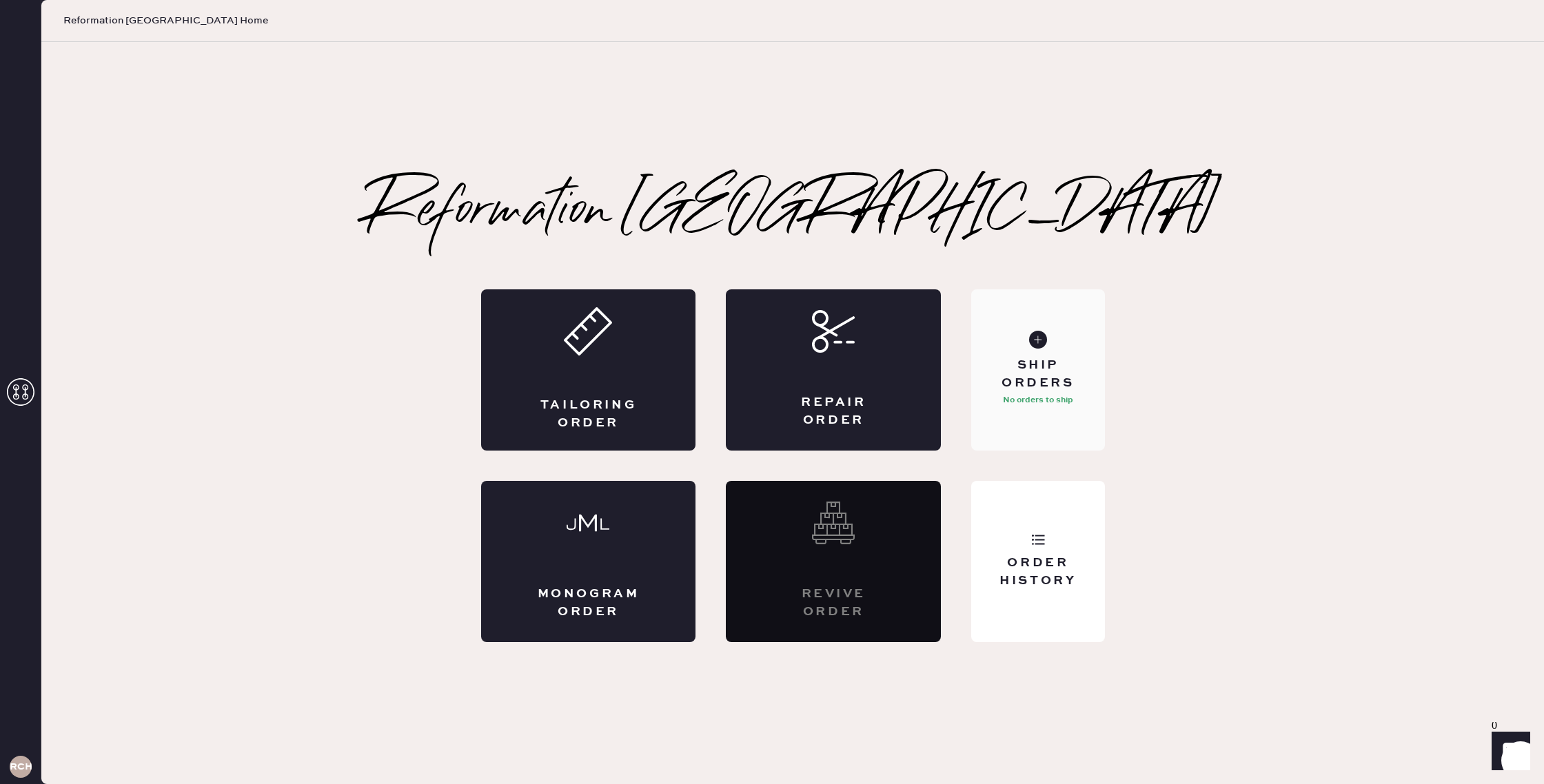
click at [1051, 382] on div "Ship Orders" at bounding box center [1037, 374] width 111 height 35
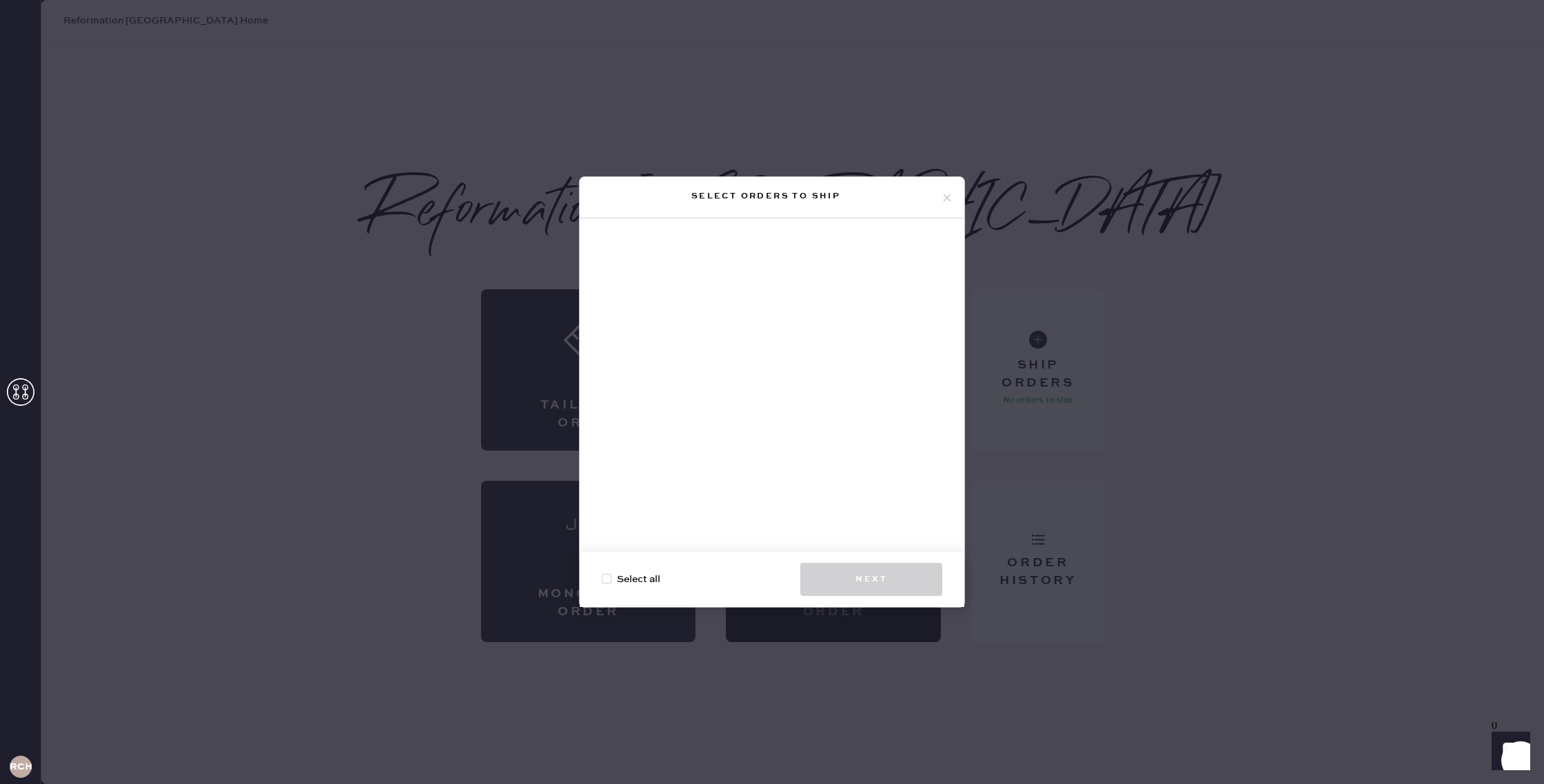
click at [951, 203] on icon at bounding box center [947, 198] width 12 height 12
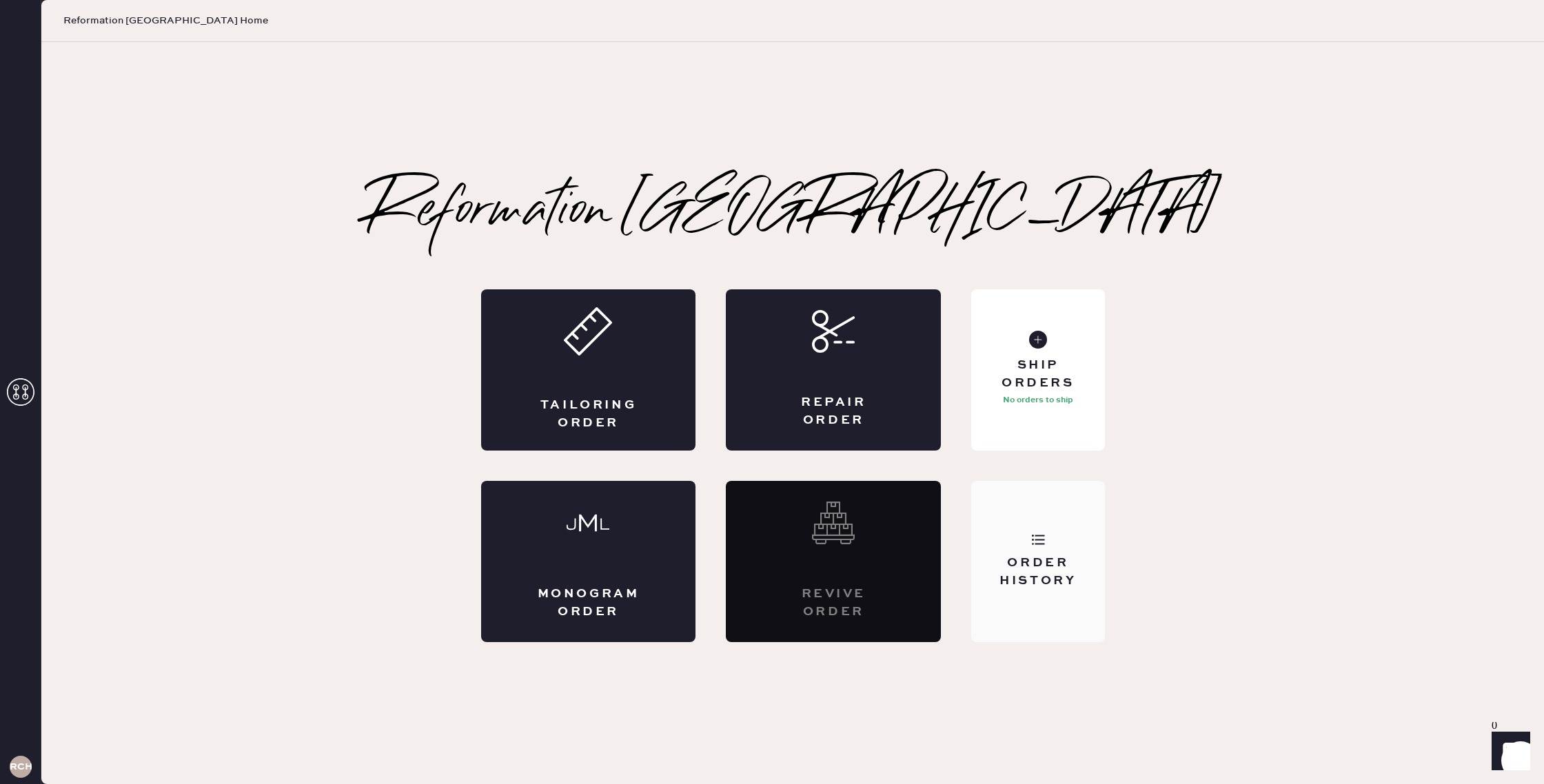
click at [1079, 587] on div "Order History" at bounding box center [1037, 572] width 111 height 35
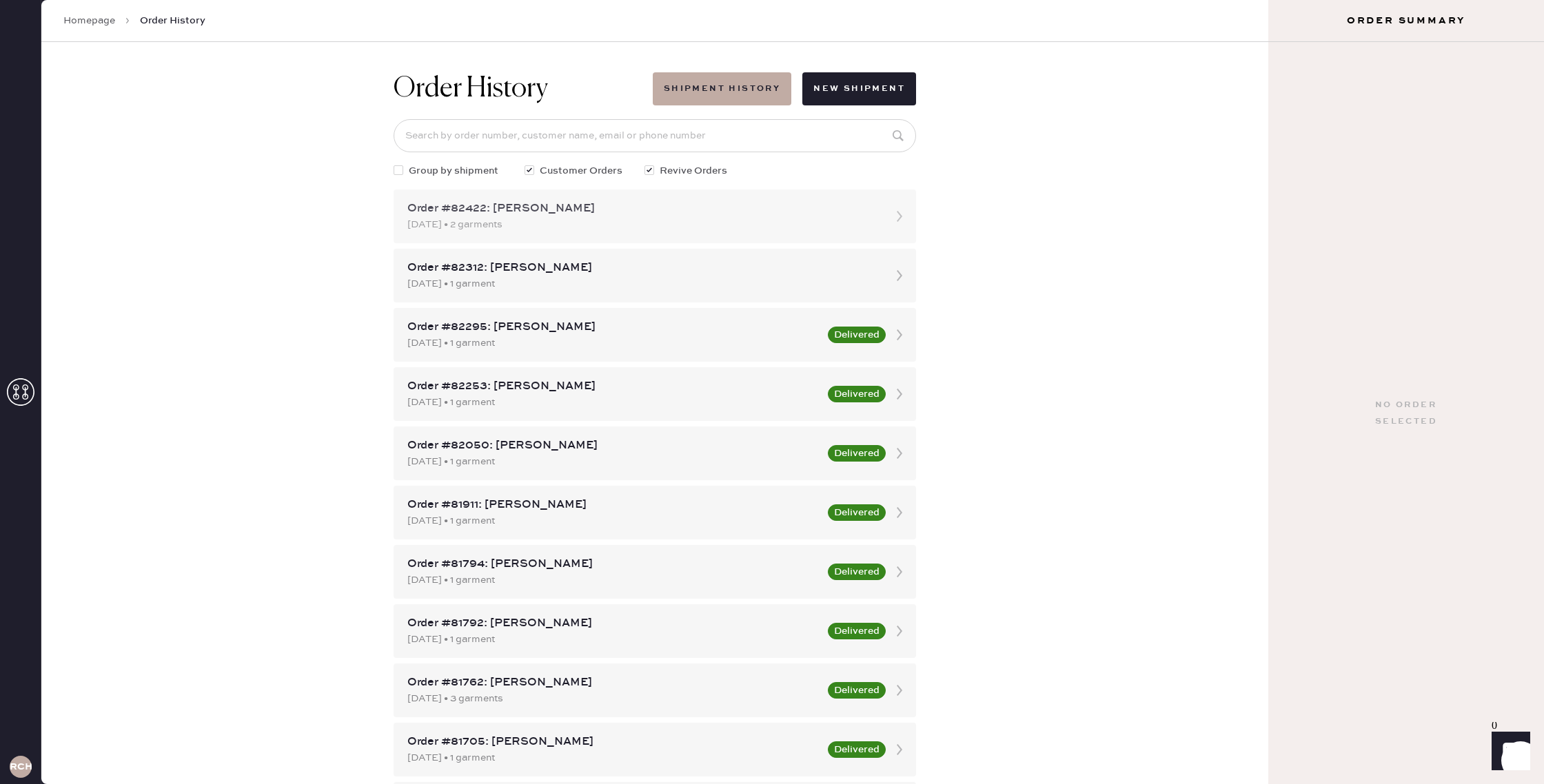
click at [607, 224] on div "[DATE] • 2 garments" at bounding box center [642, 225] width 470 height 15
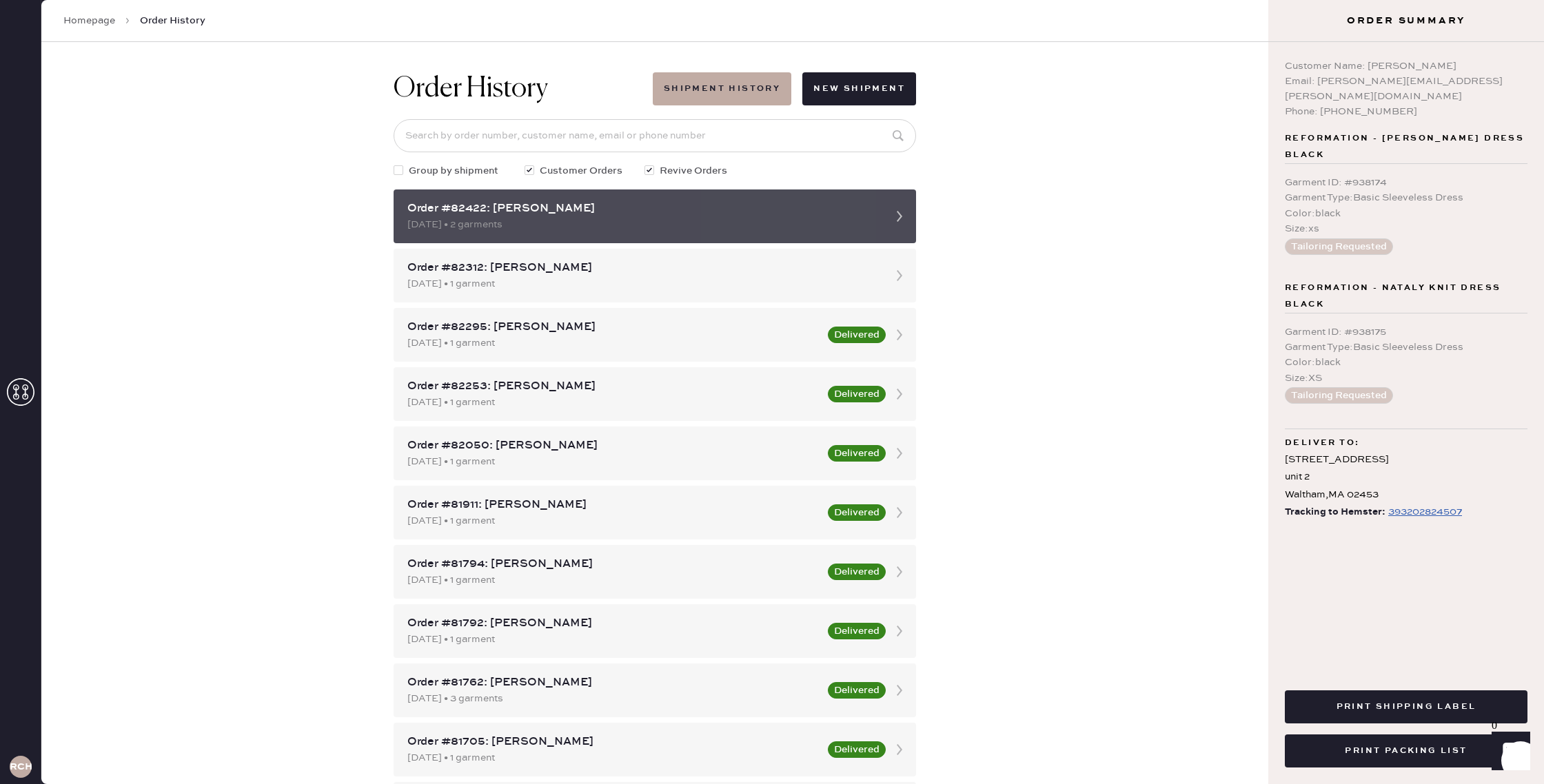
click at [901, 217] on use at bounding box center [899, 216] width 5 height 11
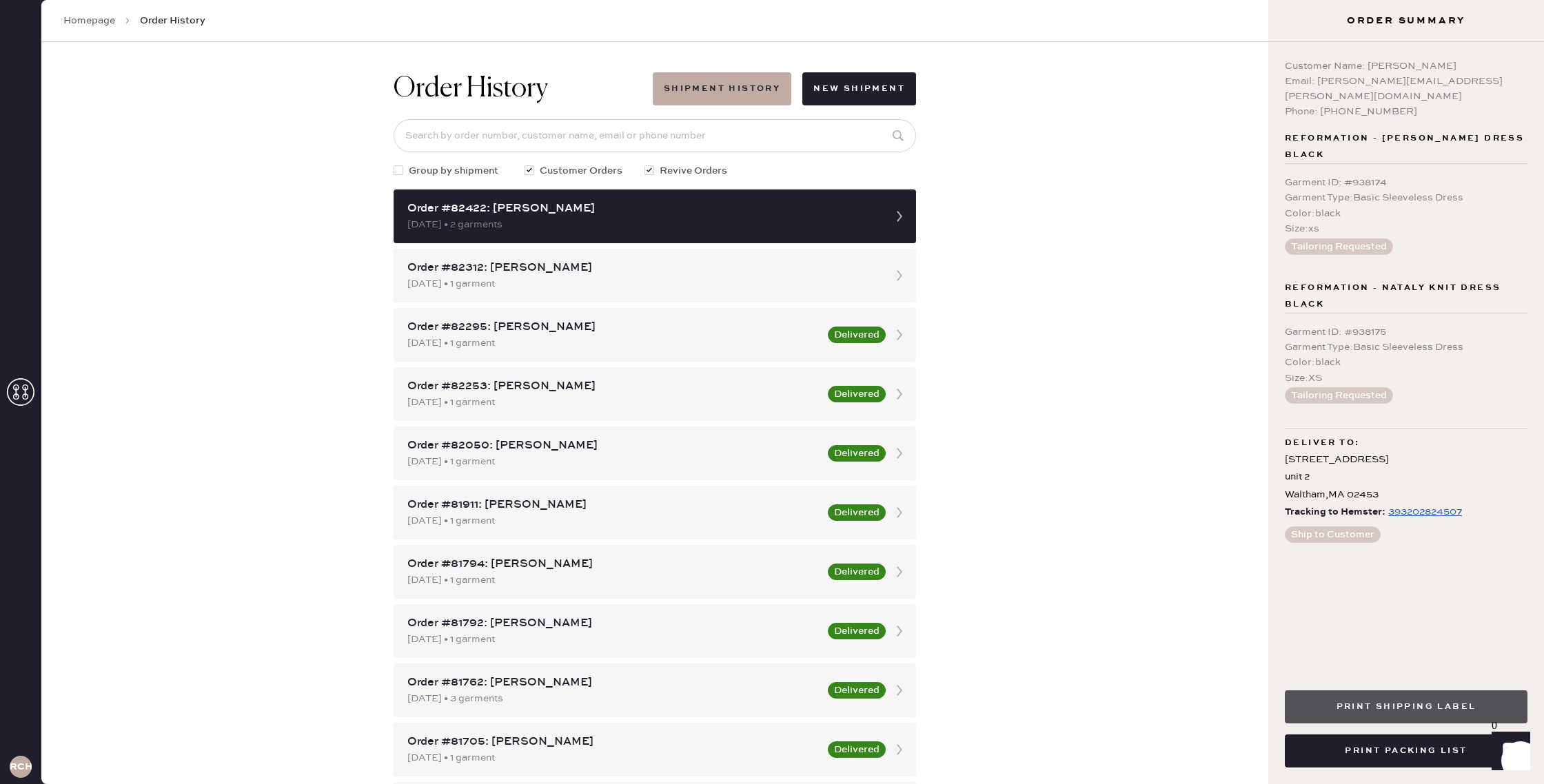
click at [1354, 712] on button "Print Shipping Label" at bounding box center [1407, 707] width 243 height 33
